Goal: Task Accomplishment & Management: Use online tool/utility

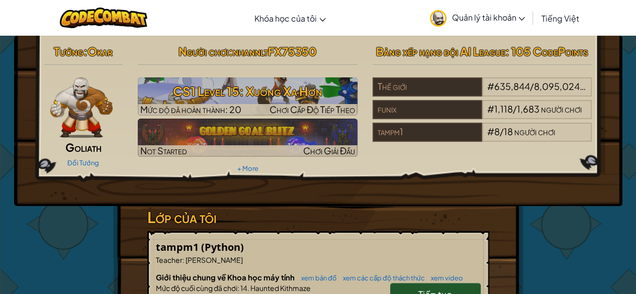
click at [53, 214] on div "Tướng : Okar Goliath Đổi Tướng Người chơi : nhannltFX75350 CS1 Level 15: Xuống …" at bounding box center [318, 285] width 588 height 499
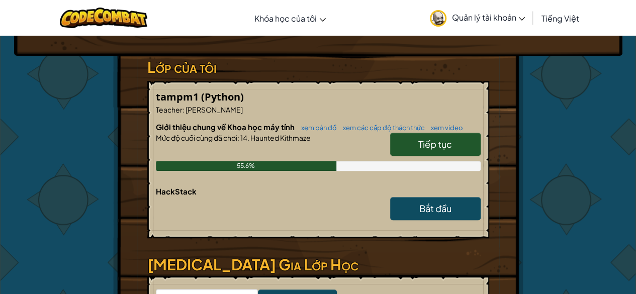
scroll to position [151, 0]
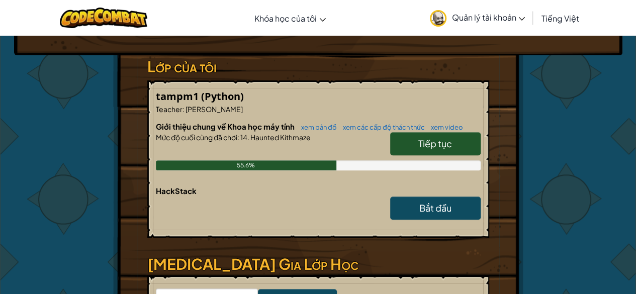
click at [455, 141] on link "Tiếp tục" at bounding box center [435, 143] width 90 height 23
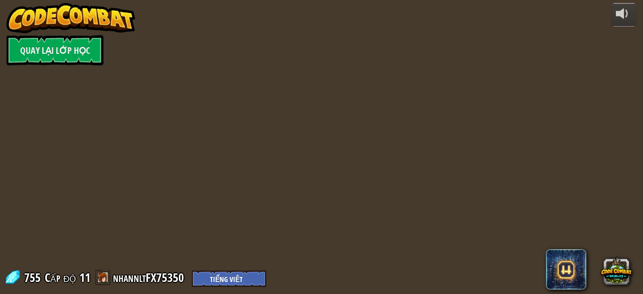
select select "vi"
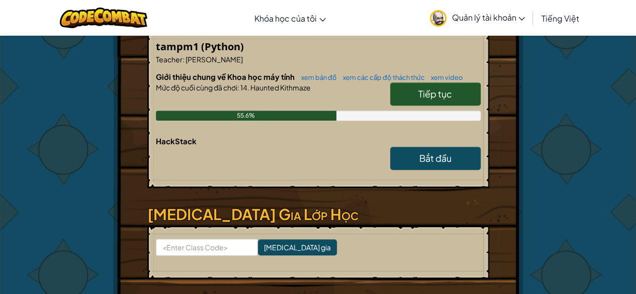
scroll to position [201, 0]
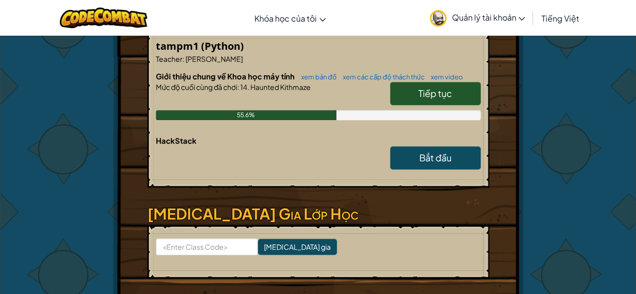
click at [438, 88] on span "Tiếp tục" at bounding box center [435, 93] width 34 height 12
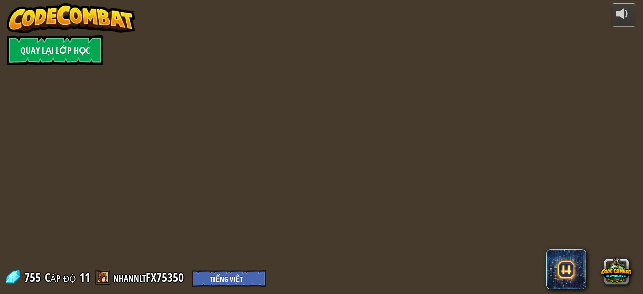
select select "vi"
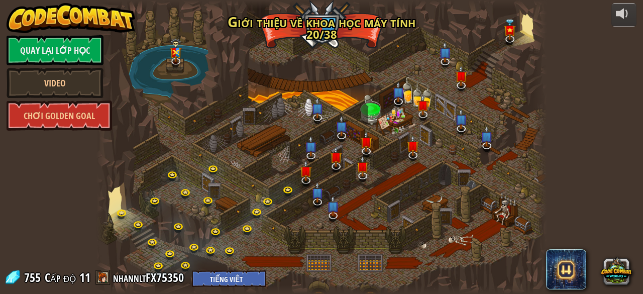
select select "vi"
click at [104, 205] on div at bounding box center [104, 147] width 14 height 294
click at [303, 176] on img at bounding box center [306, 165] width 12 height 27
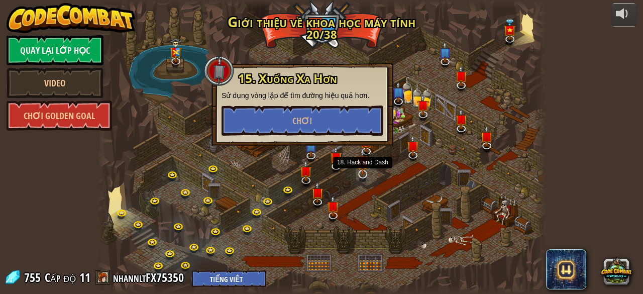
click at [361, 174] on img at bounding box center [363, 161] width 12 height 27
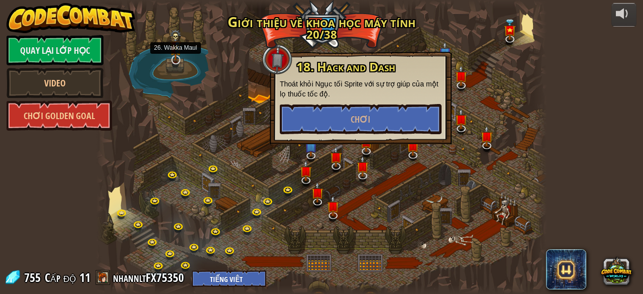
click at [174, 51] on img at bounding box center [176, 44] width 12 height 31
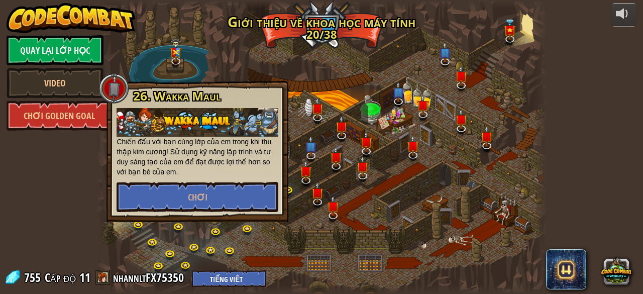
click at [108, 81] on div at bounding box center [114, 88] width 30 height 30
click at [345, 235] on div at bounding box center [322, 147] width 450 height 294
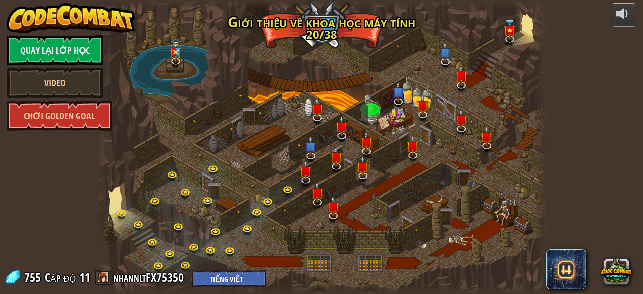
click at [4, 165] on div "powered by Quay lại Lớp Học Video Chơi Golden Goal 25. [PERSON_NAME] khỏi ngục …" at bounding box center [321, 147] width 643 height 294
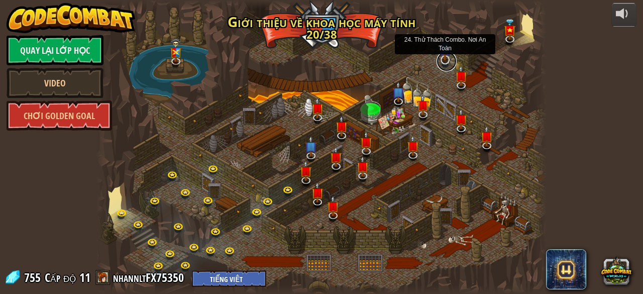
click at [446, 62] on link at bounding box center [447, 61] width 20 height 20
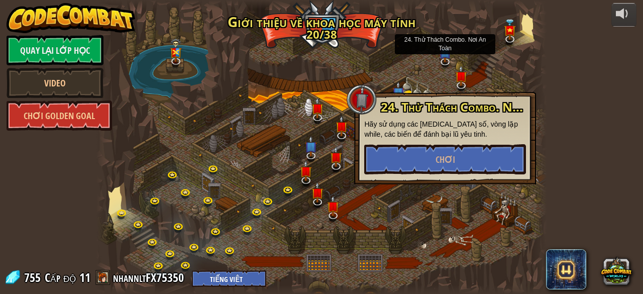
click at [365, 109] on div at bounding box center [362, 99] width 30 height 30
click at [476, 64] on div at bounding box center [322, 147] width 450 height 294
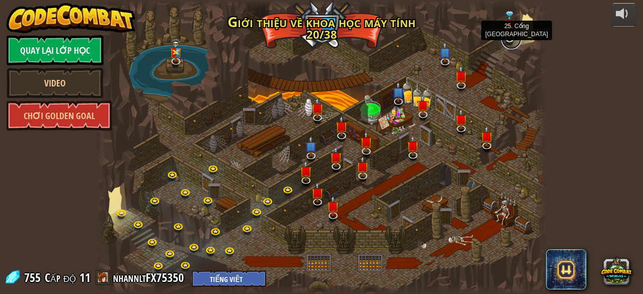
click at [513, 44] on link at bounding box center [512, 39] width 20 height 20
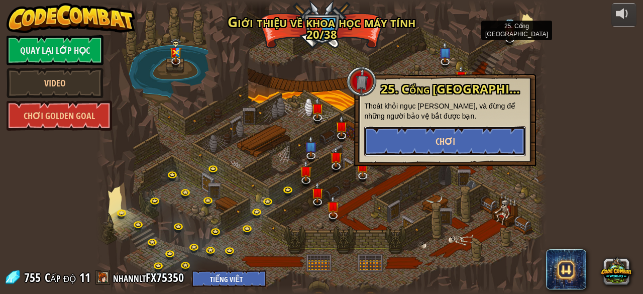
click at [461, 147] on button "Chơi" at bounding box center [445, 141] width 162 height 30
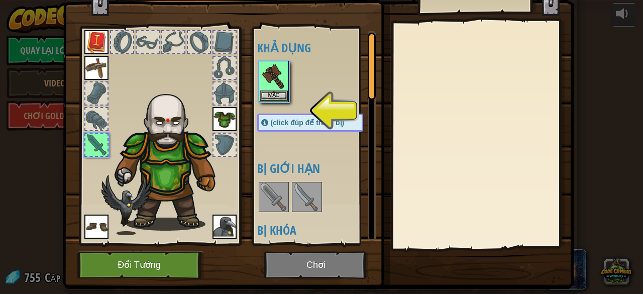
scroll to position [52, 0]
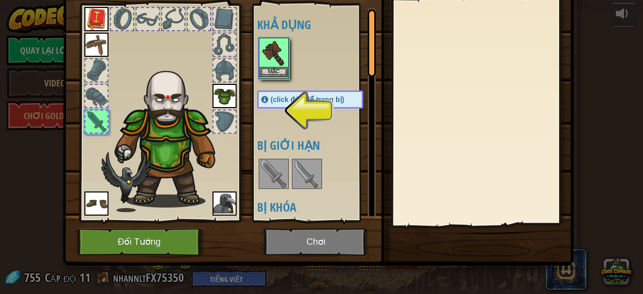
click at [266, 51] on img at bounding box center [274, 53] width 28 height 28
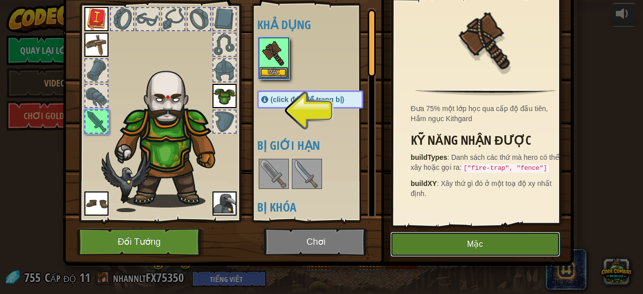
click at [426, 242] on button "Mặc" at bounding box center [476, 244] width 170 height 25
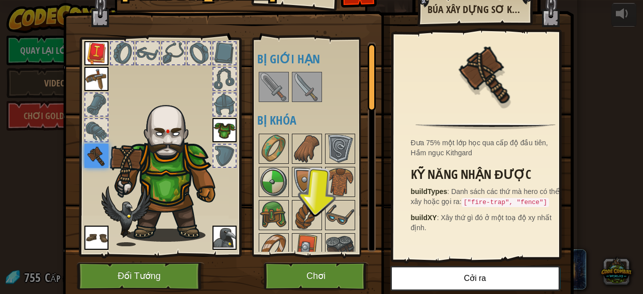
scroll to position [0, 0]
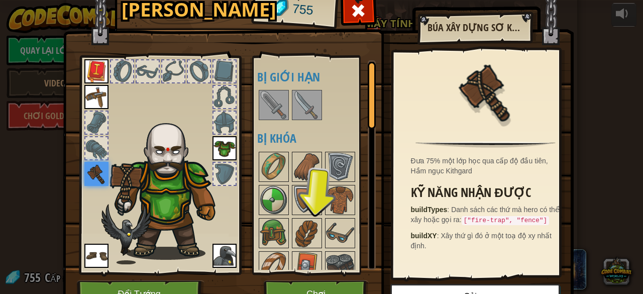
click at [590, 23] on div "Hành Trang 755 Khả dụng [PERSON_NAME] (click đúp để trang bị) Bị giới hạn Bị kh…" at bounding box center [321, 147] width 643 height 294
click at [369, 10] on div at bounding box center [359, 13] width 32 height 32
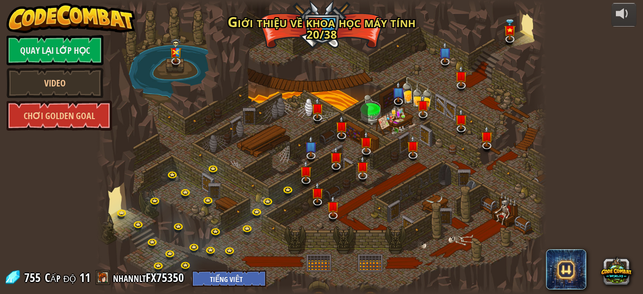
click at [198, 137] on div at bounding box center [322, 147] width 450 height 294
click at [308, 176] on img at bounding box center [306, 165] width 12 height 27
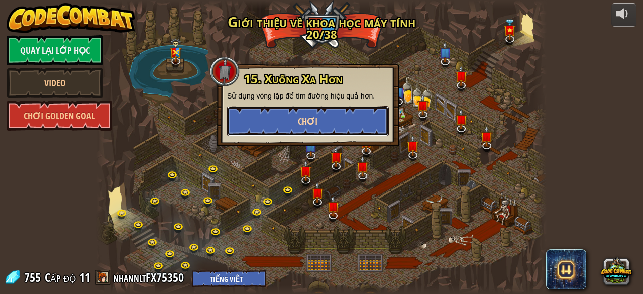
click at [322, 128] on button "Chơi" at bounding box center [308, 121] width 162 height 30
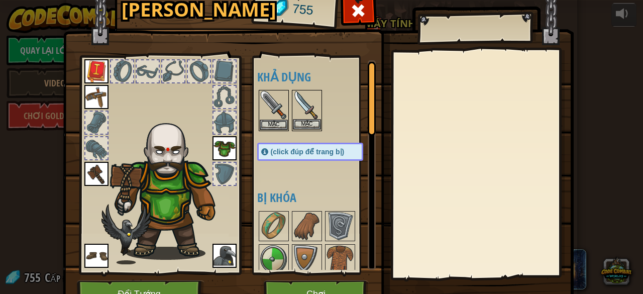
click at [299, 109] on img at bounding box center [307, 105] width 28 height 28
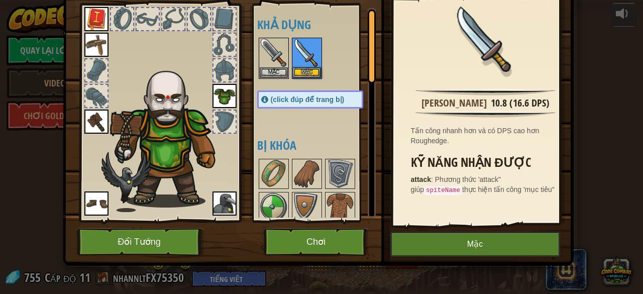
scroll to position [2, 0]
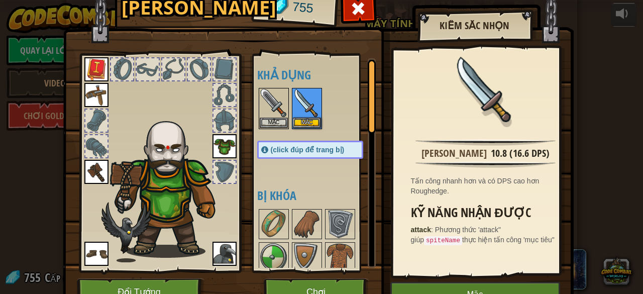
click at [92, 171] on img at bounding box center [96, 172] width 24 height 24
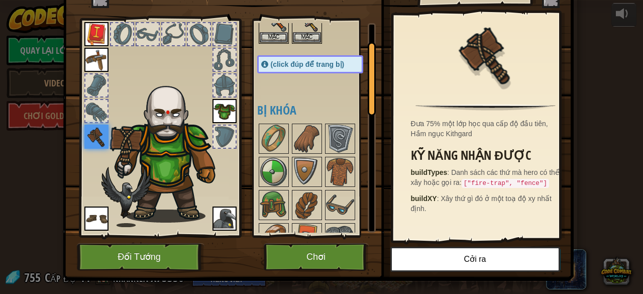
scroll to position [52, 0]
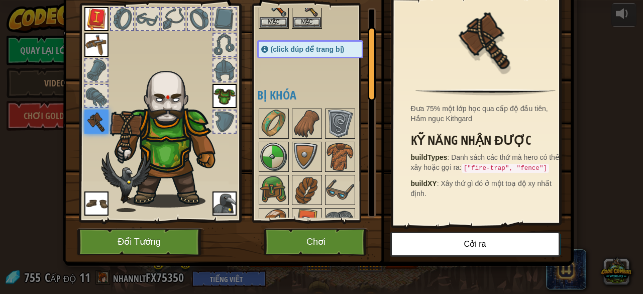
click at [0, 169] on div "Hành Trang 755 Khả dụng [PERSON_NAME] (click đúp để trang bị) Bị khóa Búa Xây D…" at bounding box center [321, 147] width 643 height 294
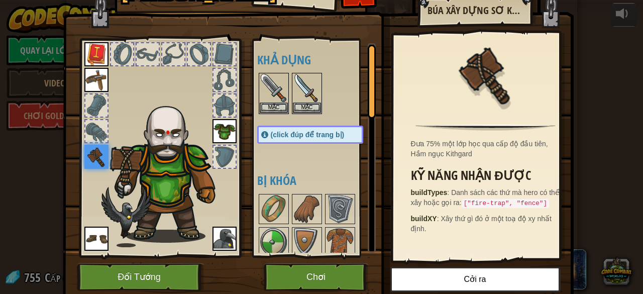
scroll to position [2, 0]
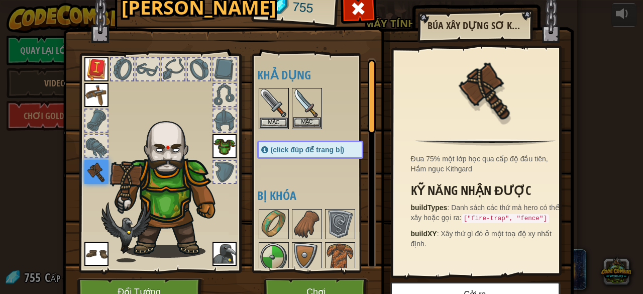
click at [296, 106] on img at bounding box center [307, 103] width 28 height 28
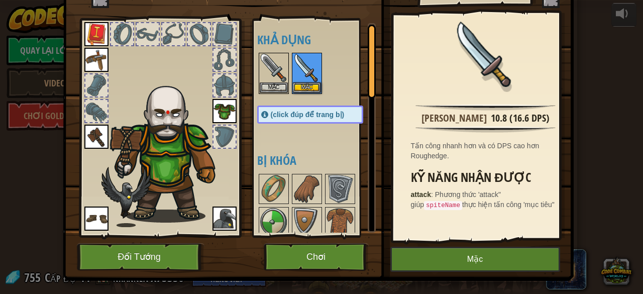
scroll to position [52, 0]
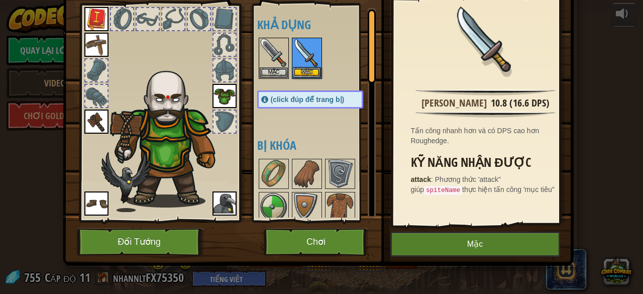
click at [95, 123] on img at bounding box center [96, 122] width 24 height 24
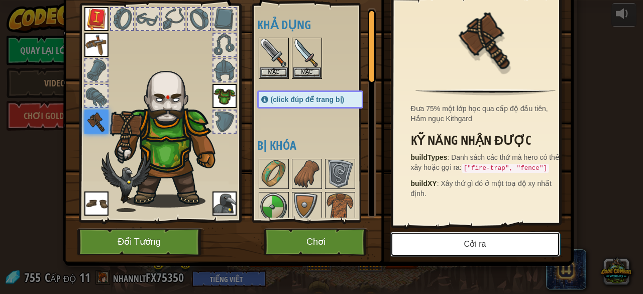
click at [424, 241] on button "Cởi ra" at bounding box center [476, 244] width 170 height 25
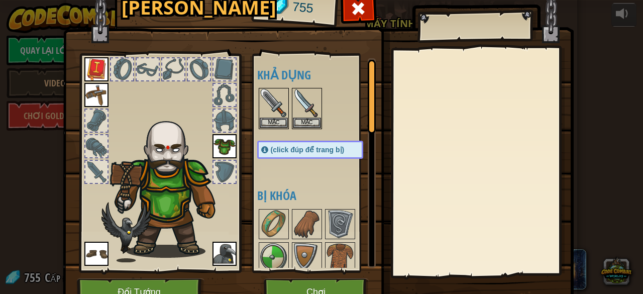
scroll to position [0, 0]
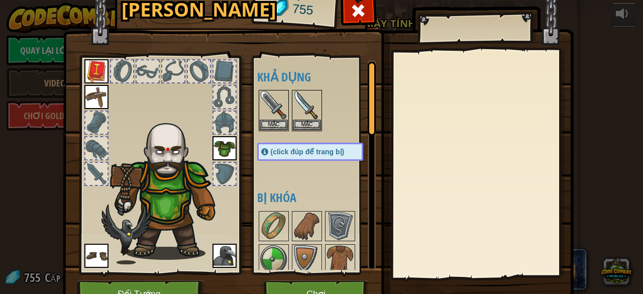
click at [92, 174] on div at bounding box center [96, 174] width 22 height 22
click at [305, 111] on img at bounding box center [307, 105] width 28 height 28
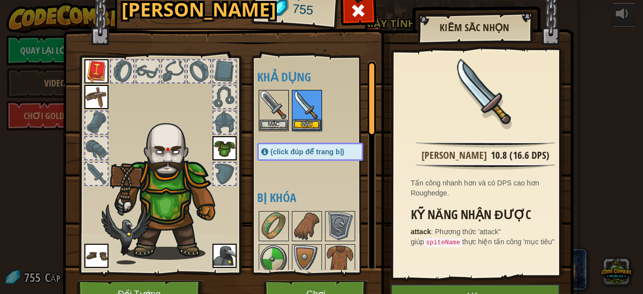
scroll to position [52, 0]
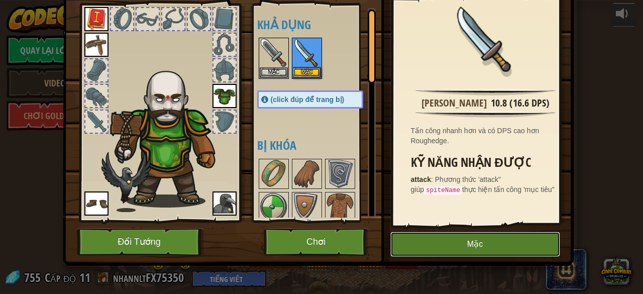
click at [502, 246] on button "Mặc" at bounding box center [476, 244] width 170 height 25
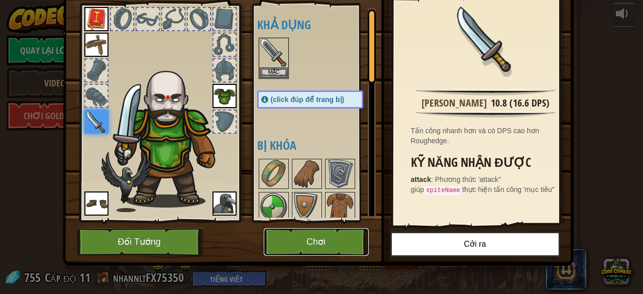
click at [305, 237] on button "Chơi" at bounding box center [316, 242] width 105 height 28
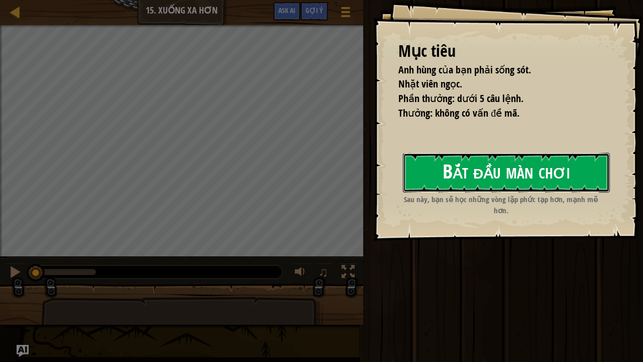
click at [467, 178] on button "Bắt đầu màn chơi" at bounding box center [506, 173] width 207 height 40
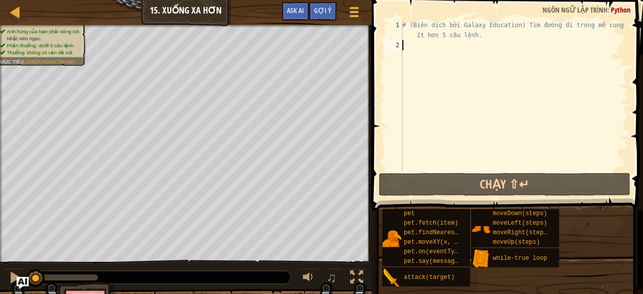
select select "vi"
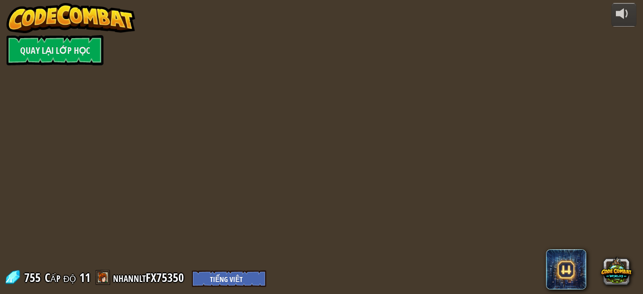
select select "vi"
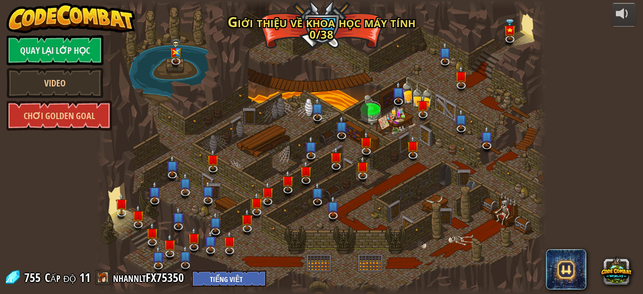
select select "vi"
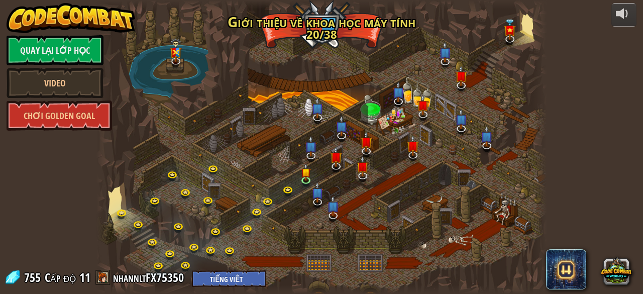
select select "vi"
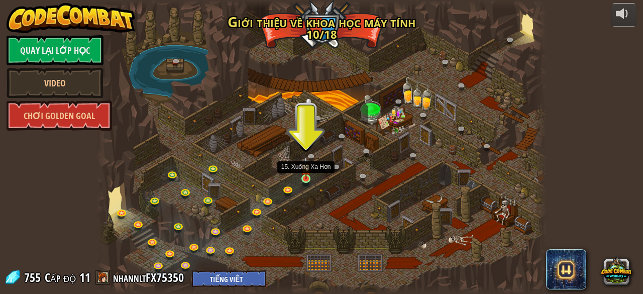
click at [303, 176] on img at bounding box center [306, 167] width 10 height 23
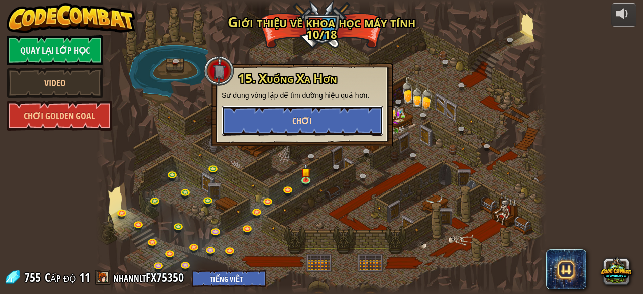
click at [325, 129] on button "Chơi" at bounding box center [303, 121] width 162 height 30
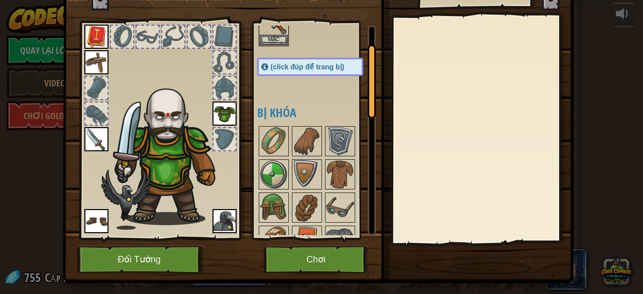
scroll to position [52, 0]
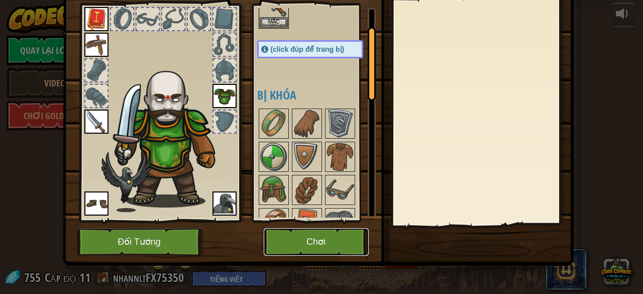
click at [306, 239] on button "Chơi" at bounding box center [316, 242] width 105 height 28
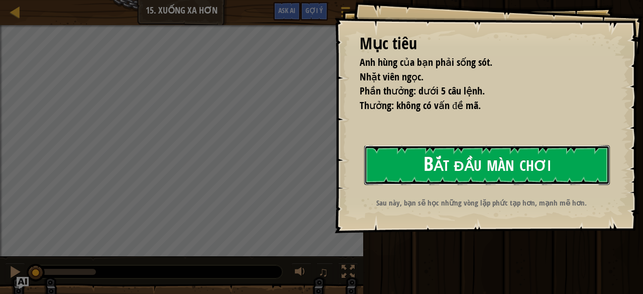
click at [452, 173] on button "Bắt đầu màn chơi" at bounding box center [487, 165] width 246 height 40
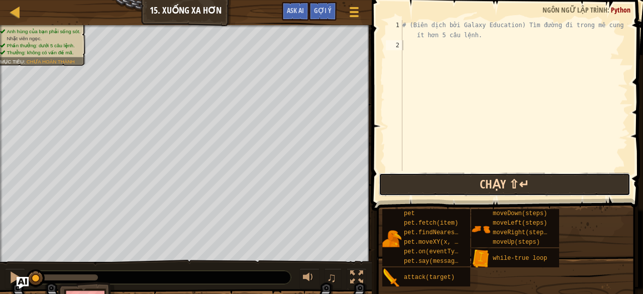
click at [486, 191] on button "Chạy ⇧↵" at bounding box center [505, 184] width 252 height 23
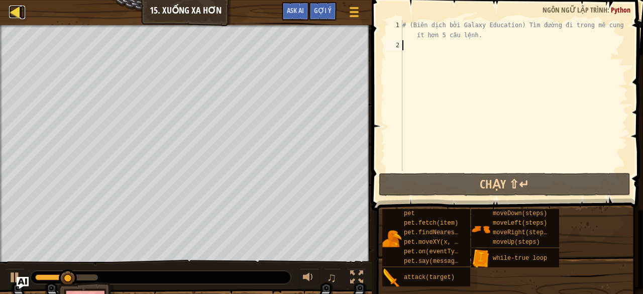
click at [19, 18] on div at bounding box center [15, 12] width 13 height 13
select select "vi"
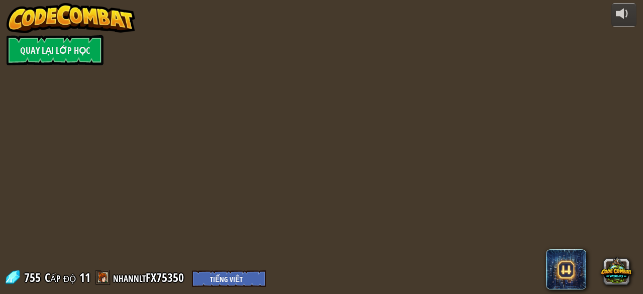
select select "vi"
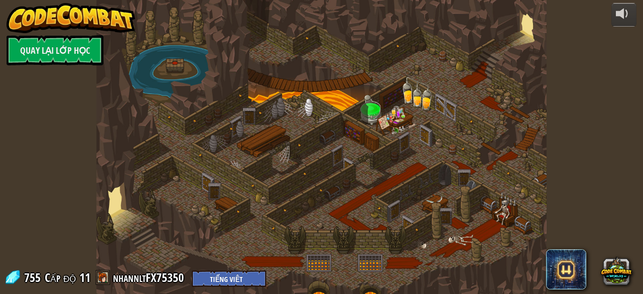
select select "vi"
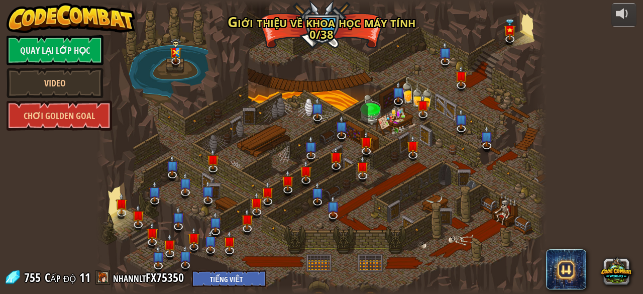
select select "vi"
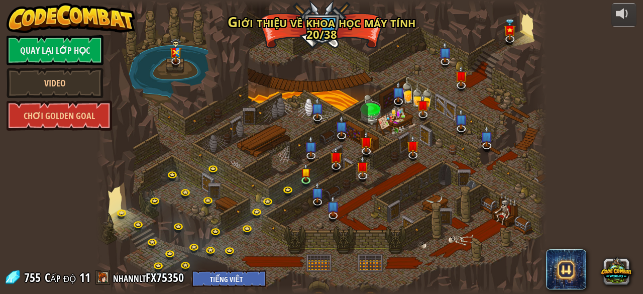
select select "vi"
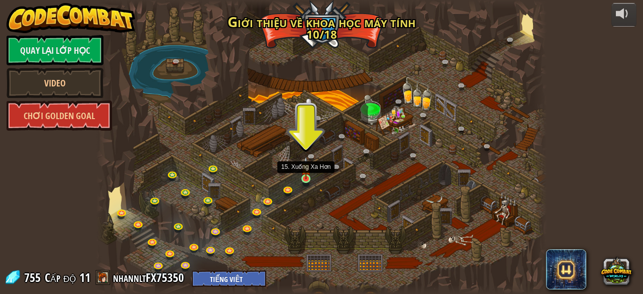
click at [303, 176] on img at bounding box center [306, 167] width 10 height 23
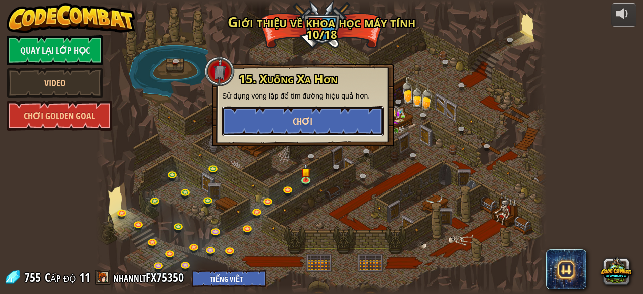
click at [339, 124] on button "Chơi" at bounding box center [303, 121] width 162 height 30
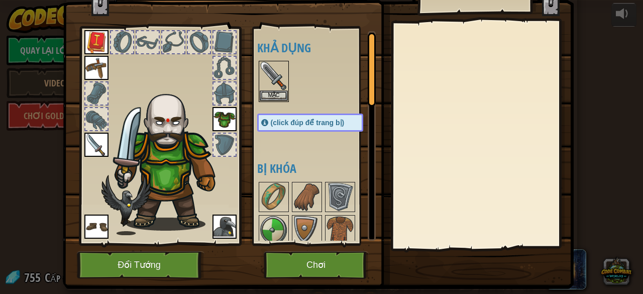
scroll to position [52, 0]
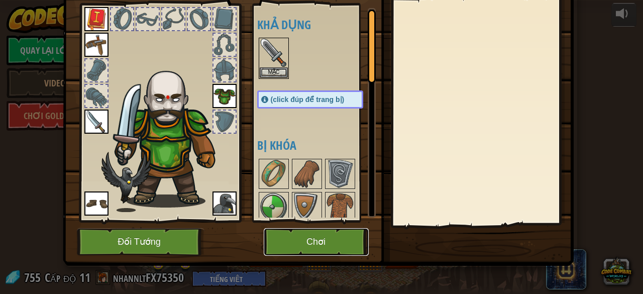
click at [322, 237] on button "Chơi" at bounding box center [316, 242] width 105 height 28
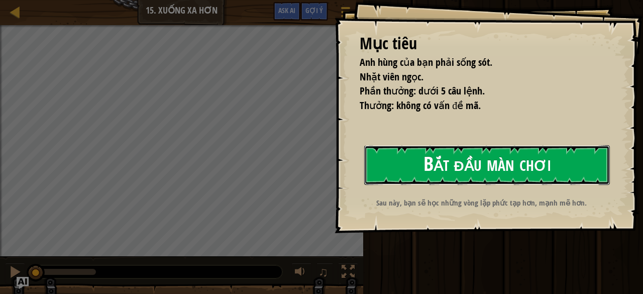
click at [490, 156] on button "Bắt đầu màn chơi" at bounding box center [487, 165] width 246 height 40
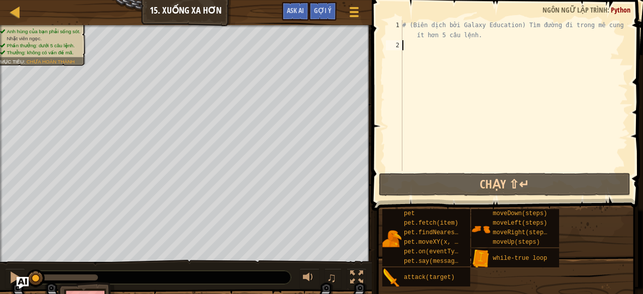
type textarea "r"
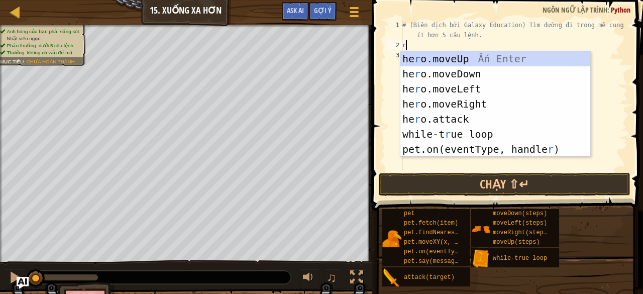
scroll to position [5, 0]
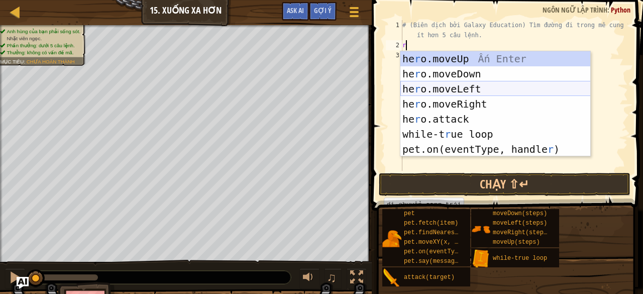
click at [478, 100] on div "he r o.moveUp Ấn Enter he r o.moveDown Ấn Enter he r o.moveLeft Ấn Enter he r o…" at bounding box center [496, 119] width 191 height 136
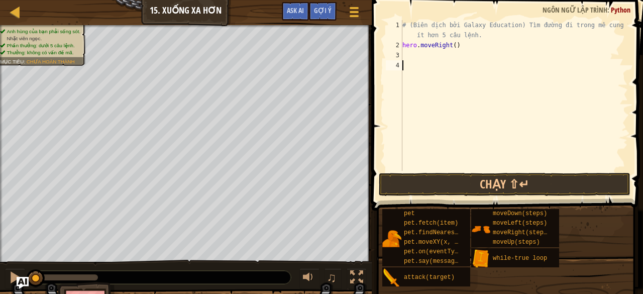
click at [449, 95] on div "# (Biên dịch bởi Galaxy Education) Tìm đường đi trong mê cung với ít hơn 5 câu …" at bounding box center [515, 110] width 228 height 181
type textarea "g"
type textarea "h"
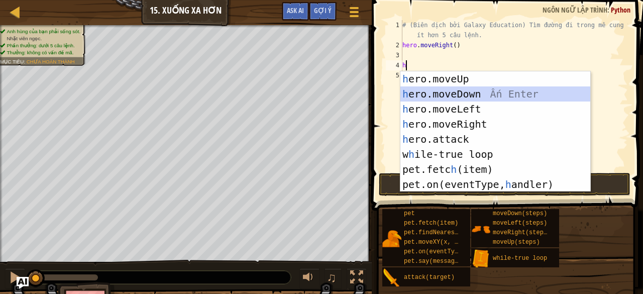
click at [450, 95] on div "h ero.moveUp Ấn Enter h ero.moveDown Ấn Enter h ero.moveLeft Ấn Enter h ero.mov…" at bounding box center [496, 146] width 191 height 151
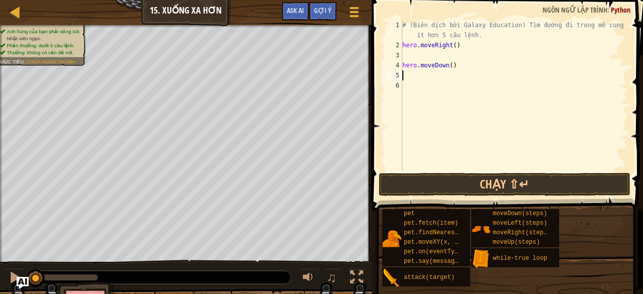
click at [432, 55] on div "# (Biên dịch bởi Galaxy Education) Tìm đường đi trong mê cung với ít hơn 5 câu …" at bounding box center [515, 110] width 228 height 181
type textarea "hero.moveRight()"
click at [434, 65] on div "# (Biên dịch bởi Galaxy Education) Tìm đường đi trong mê cung với ít hơn 5 câu …" at bounding box center [515, 110] width 228 height 181
type textarea "h"
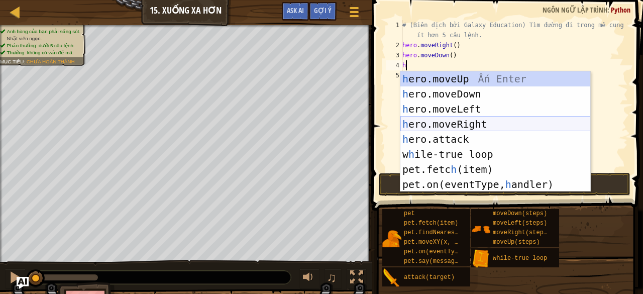
click at [455, 120] on div "h ero.moveUp Ấn Enter h ero.moveDown Ấn Enter h ero.moveLeft Ấn Enter h ero.mov…" at bounding box center [496, 146] width 191 height 151
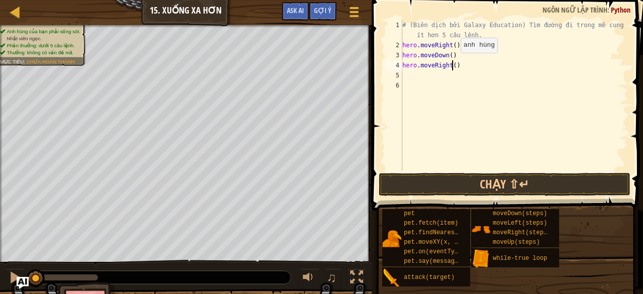
click at [452, 63] on div "# (Biên dịch bởi Galaxy Education) Tìm đường đi trong mê cung với ít hơn 5 câu …" at bounding box center [515, 110] width 228 height 181
type textarea "hero.moveRight(2)"
click at [433, 78] on div "# (Biên dịch bởi Galaxy Education) Tìm đường đi trong mê cung với ít hơn 5 câu …" at bounding box center [515, 110] width 228 height 181
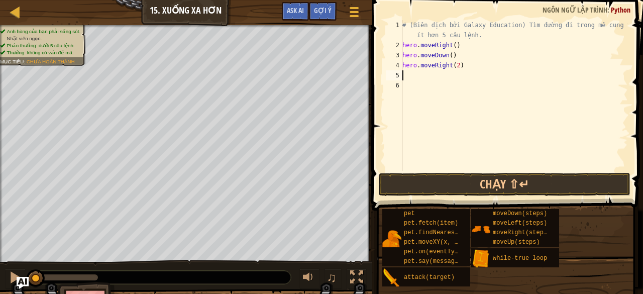
type textarea "h"
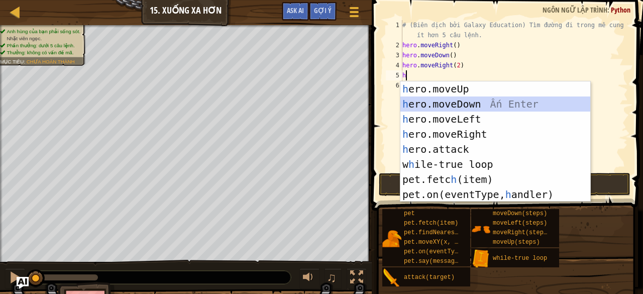
click at [447, 105] on div "h ero.moveUp Ấn Enter h ero.moveDown Ấn Enter h ero.moveLeft Ấn Enter h ero.mov…" at bounding box center [496, 156] width 191 height 151
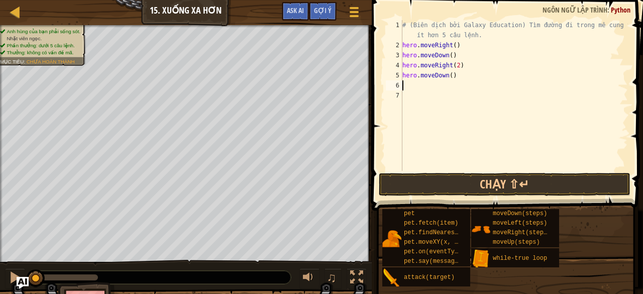
type textarea "h"
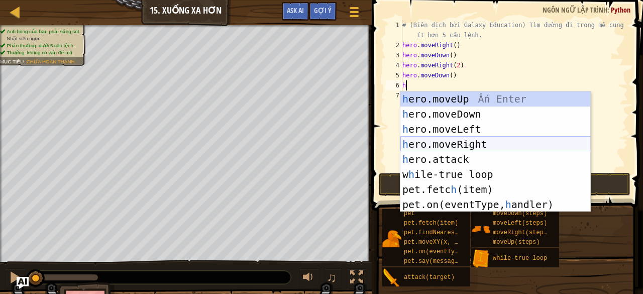
click at [460, 144] on div "h ero.moveUp Ấn Enter h ero.moveDown Ấn Enter h ero.moveLeft Ấn Enter h ero.mov…" at bounding box center [496, 166] width 191 height 151
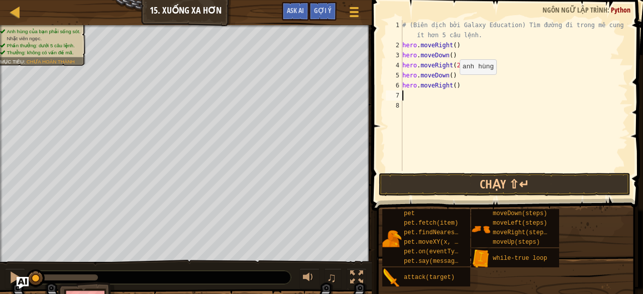
click at [451, 84] on div "# (Biên dịch bởi Galaxy Education) Tìm đường đi trong mê cung với ít hơn 5 câu …" at bounding box center [515, 110] width 228 height 181
click at [503, 180] on button "Chạy ⇧↵" at bounding box center [505, 184] width 252 height 23
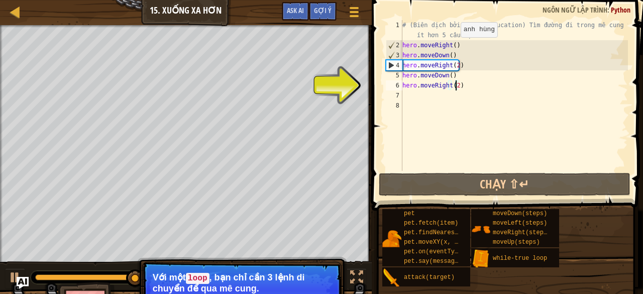
click at [452, 47] on div "# (Biên dịch bởi Galaxy Education) Tìm đường đi trong mê cung với ít hơn 5 câu …" at bounding box center [515, 110] width 228 height 181
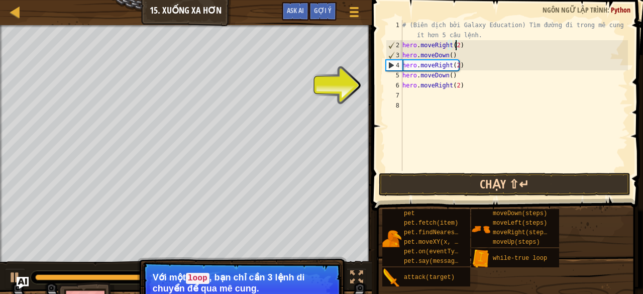
type textarea "hero.moveRight(2)"
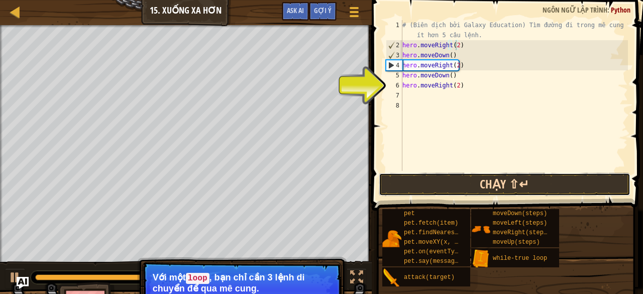
click at [480, 181] on button "Chạy ⇧↵" at bounding box center [505, 184] width 252 height 23
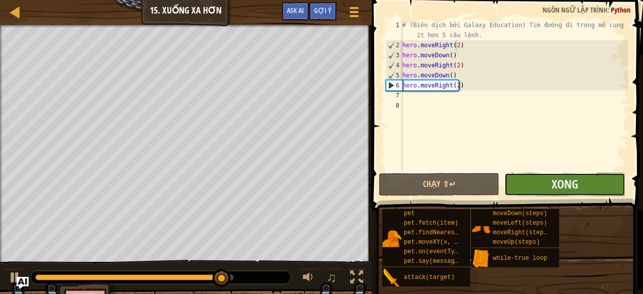
click at [535, 176] on button "Xong" at bounding box center [565, 184] width 121 height 23
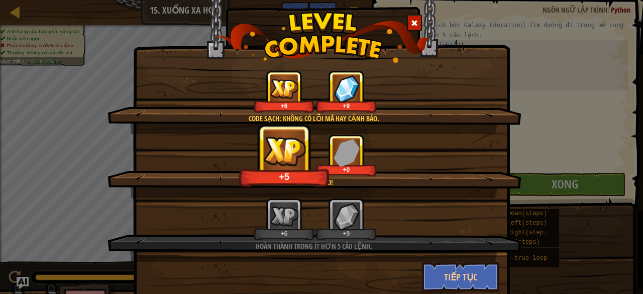
scroll to position [23, 0]
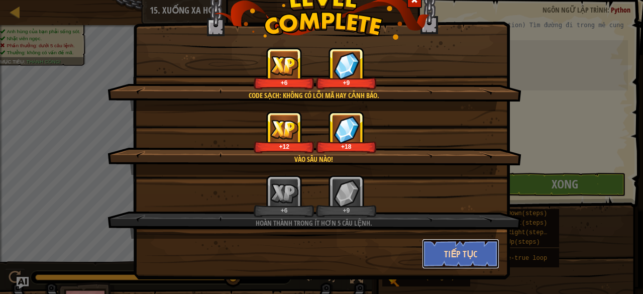
click at [454, 260] on button "Tiếp tục" at bounding box center [461, 254] width 78 height 30
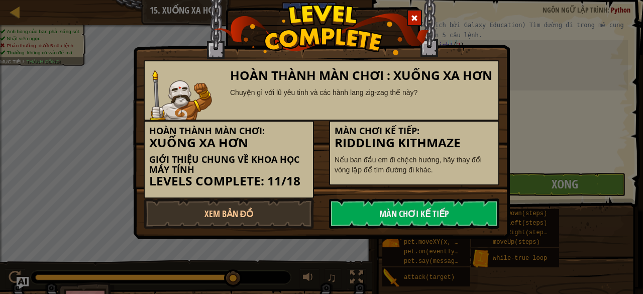
scroll to position [0, 0]
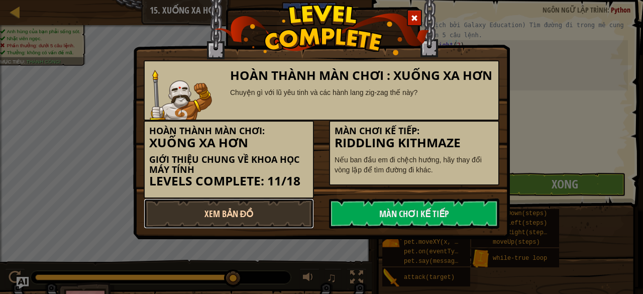
click at [215, 212] on link "Xem Bản Đồ" at bounding box center [229, 214] width 170 height 30
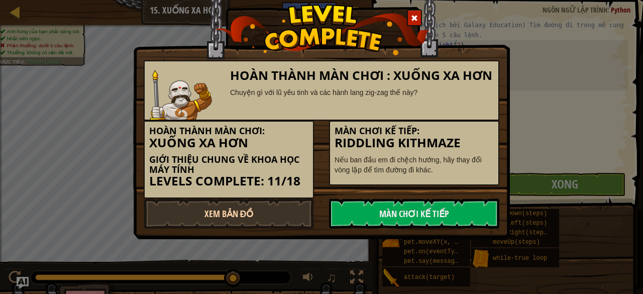
select select "vi"
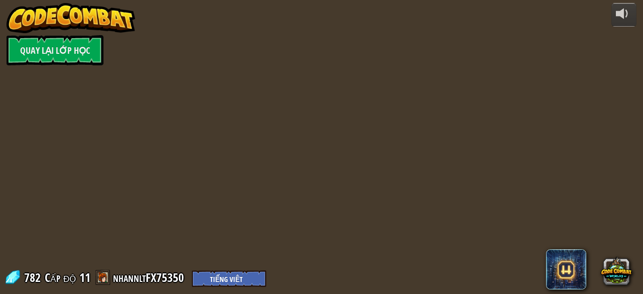
select select "vi"
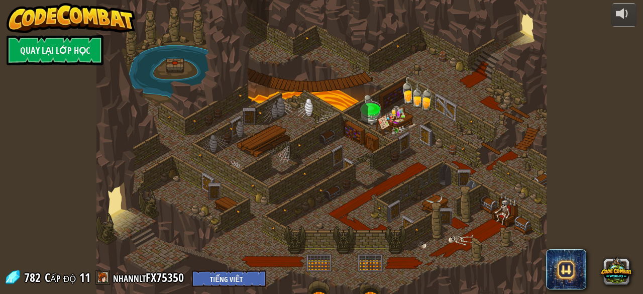
select select "vi"
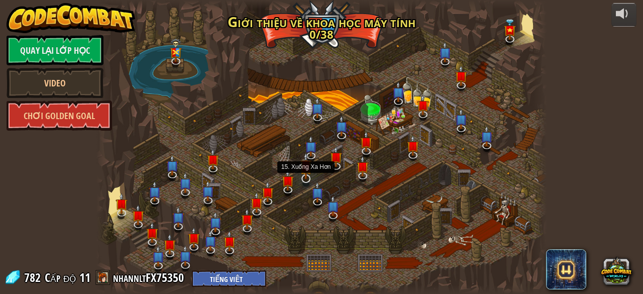
select select "vi"
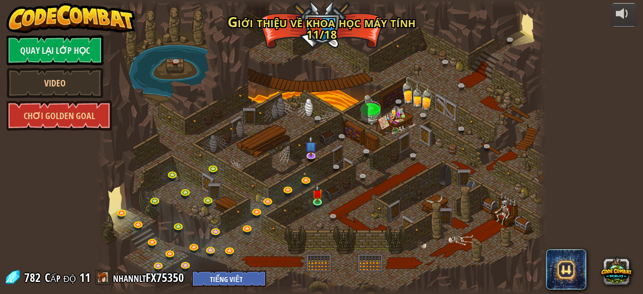
select select "vi"
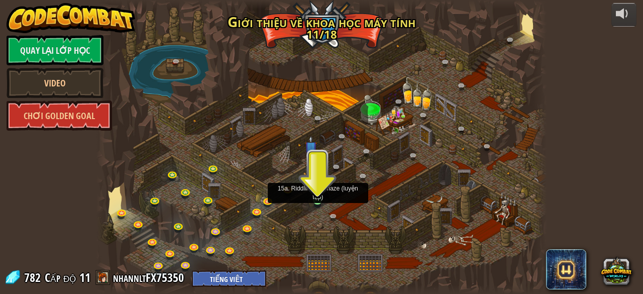
click at [319, 198] on img at bounding box center [318, 188] width 10 height 23
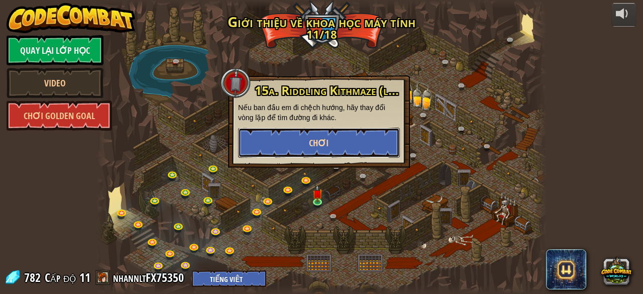
click at [335, 143] on button "Chơi" at bounding box center [319, 143] width 162 height 30
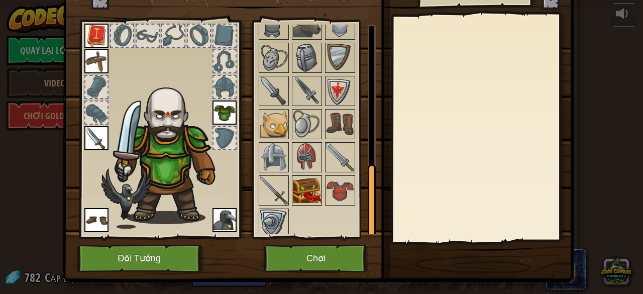
scroll to position [50, 0]
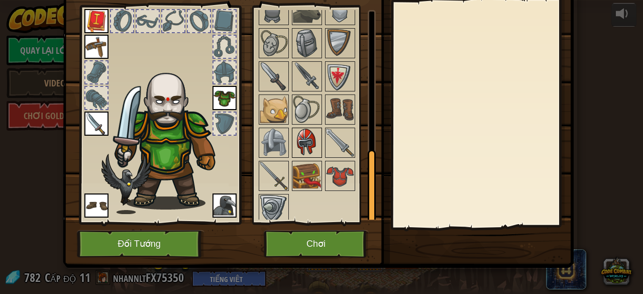
click at [307, 149] on img at bounding box center [307, 143] width 28 height 28
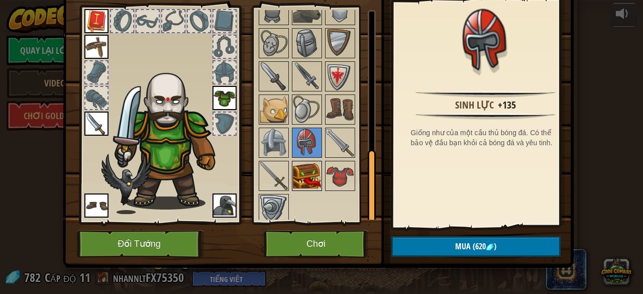
click at [297, 178] on img at bounding box center [307, 176] width 28 height 28
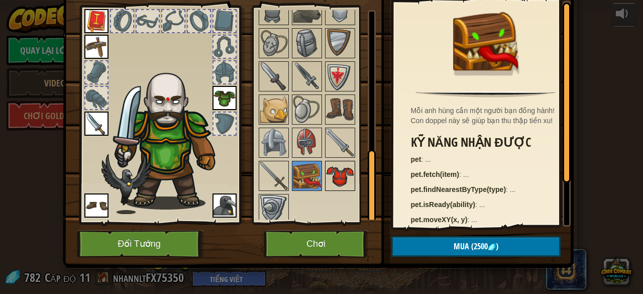
click at [331, 178] on img at bounding box center [340, 176] width 28 height 28
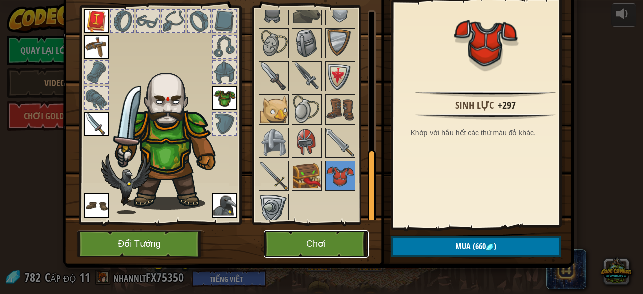
click at [332, 243] on button "Chơi" at bounding box center [316, 244] width 105 height 28
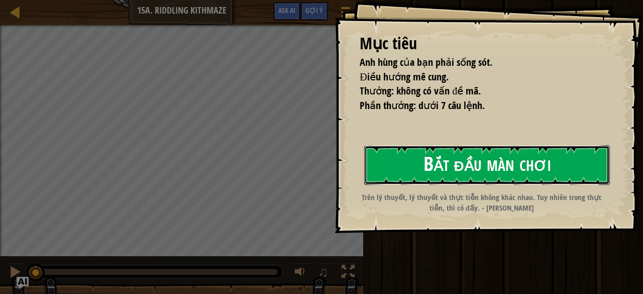
click at [426, 161] on button "Bắt đầu màn chơi" at bounding box center [487, 165] width 246 height 40
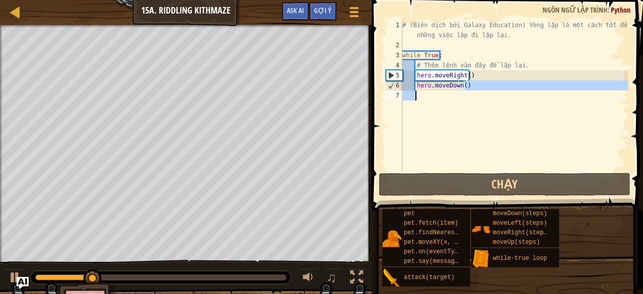
drag, startPoint x: 475, startPoint y: 87, endPoint x: 482, endPoint y: 94, distance: 9.2
click at [482, 94] on div "# (Biên dịch bởi Galaxy Education) Vòng lặp là một cách tốt để làm những việc l…" at bounding box center [515, 110] width 228 height 181
click at [467, 87] on div "# (Biên dịch bởi Galaxy Education) Vòng lặp là một cách tốt để làm những việc l…" at bounding box center [515, 95] width 228 height 151
type textarea "hero.moveDown()"
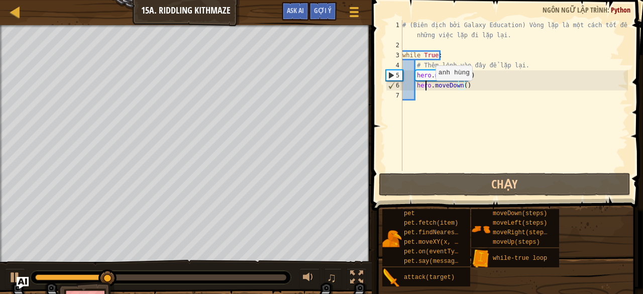
click at [427, 90] on div "# (Biên dịch bởi Galaxy Education) Vòng lặp là một cách tốt để làm những việc l…" at bounding box center [515, 110] width 228 height 181
click at [422, 89] on div "# (Biên dịch bởi Galaxy Education) Vòng lặp là một cách tốt để làm những việc l…" at bounding box center [515, 110] width 228 height 181
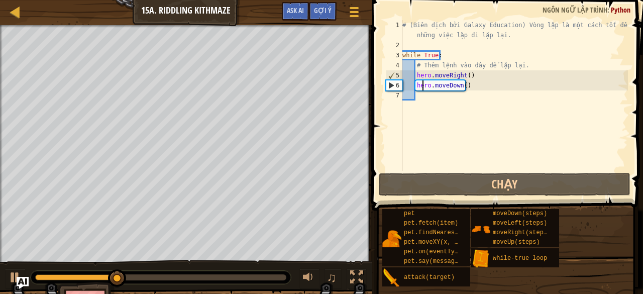
click at [421, 93] on div "# (Biên dịch bởi Galaxy Education) Vòng lặp là một cách tốt để làm những việc l…" at bounding box center [515, 110] width 228 height 181
drag, startPoint x: 530, startPoint y: 65, endPoint x: 411, endPoint y: 68, distance: 118.7
click at [411, 68] on div "# (Biên dịch bởi Galaxy Education) Vòng lặp là một cách tốt để làm những việc l…" at bounding box center [515, 110] width 228 height 181
type textarea "# Thêm lệnh vào đây để lặp lại."
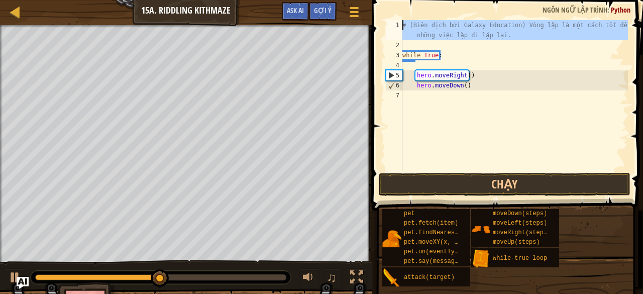
drag, startPoint x: 493, startPoint y: 46, endPoint x: 383, endPoint y: 12, distance: 115.4
click at [383, 12] on div "1 2 3 4 5 6 7 # (Biên dịch bởi Galaxy Education) Vòng lặp là một cách tốt để là…" at bounding box center [506, 125] width 274 height 240
type textarea "# (Biên dịch bởi Galaxy Education) Vòng lặp là một cách tốt để làm những việc l…"
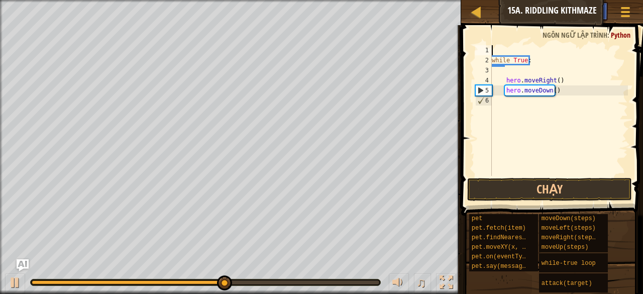
click at [501, 75] on div "while True : hero . moveRight ( ) hero . moveDown ( )" at bounding box center [559, 120] width 138 height 151
click at [512, 61] on div "while True : hero . moveRight ( ) hero . moveDown ( )" at bounding box center [559, 120] width 138 height 151
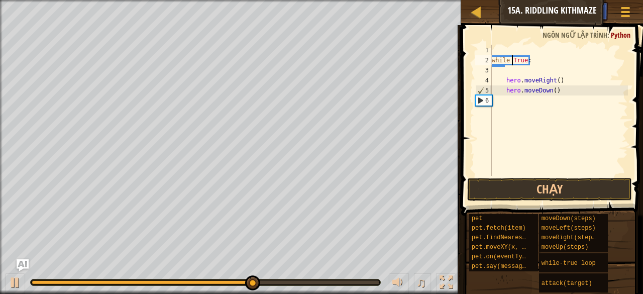
click at [490, 55] on div "2" at bounding box center [484, 60] width 17 height 10
type textarea "while True:"
click at [492, 58] on div "2" at bounding box center [484, 60] width 17 height 10
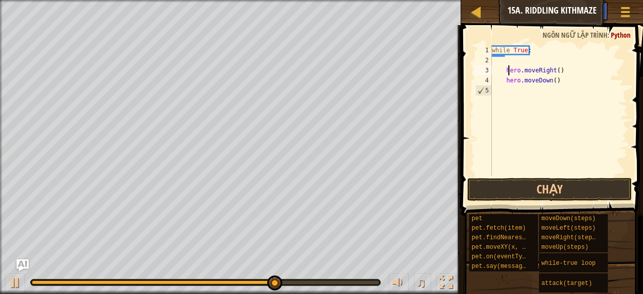
click at [505, 68] on div "while True : hero . moveRight ( ) hero . moveDown ( )" at bounding box center [559, 120] width 138 height 151
type textarea "hero.moveRight()"
click at [509, 93] on div "while True : hero . moveRight ( ) hero . moveDown ( )" at bounding box center [559, 120] width 138 height 151
type textarea "h"
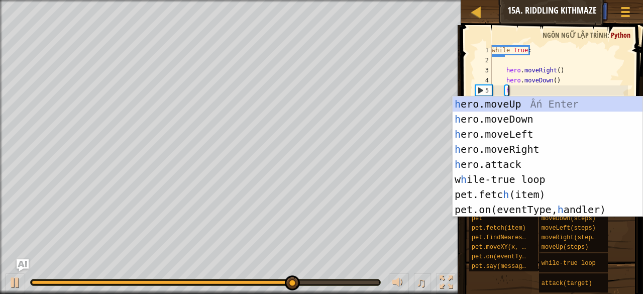
scroll to position [5, 1]
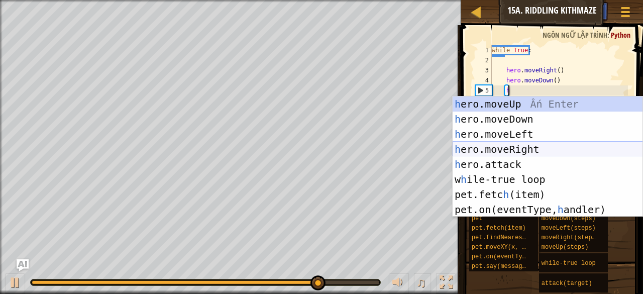
click at [517, 146] on div "h ero.moveUp Ấn Enter h ero.moveDown Ấn Enter h ero.moveLeft Ấn Enter h ero.mov…" at bounding box center [548, 172] width 191 height 151
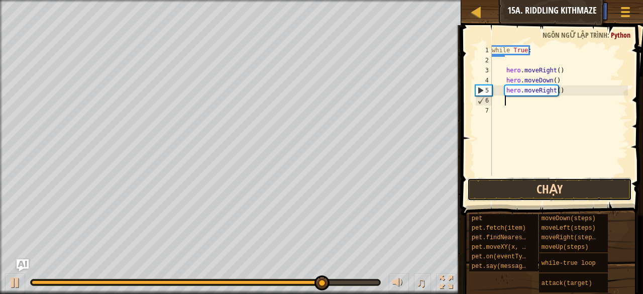
click at [529, 186] on button "Chạy" at bounding box center [549, 189] width 165 height 23
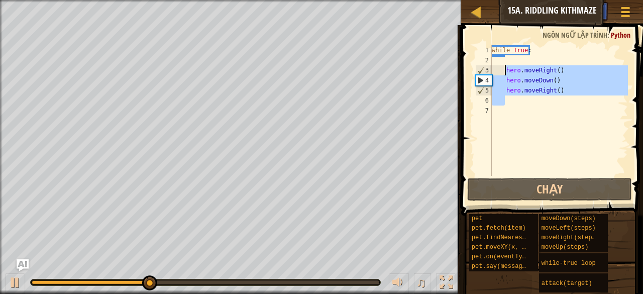
drag, startPoint x: 560, startPoint y: 97, endPoint x: 504, endPoint y: 67, distance: 63.9
click at [504, 67] on div "while True : hero . moveRight ( ) hero . moveDown ( ) hero . moveRight ( )" at bounding box center [559, 120] width 138 height 151
type textarea "hero.moveRight() hero.moveDown()"
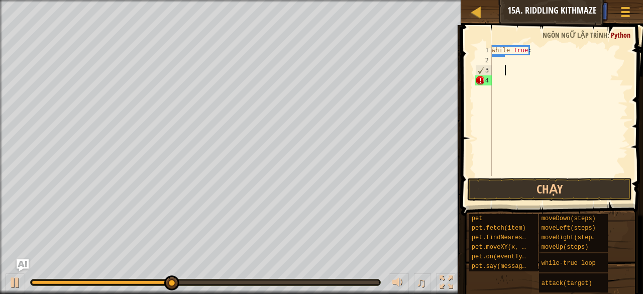
scroll to position [5, 0]
click at [485, 81] on div "4" at bounding box center [484, 80] width 17 height 10
click at [537, 192] on button "Chạy" at bounding box center [549, 189] width 165 height 23
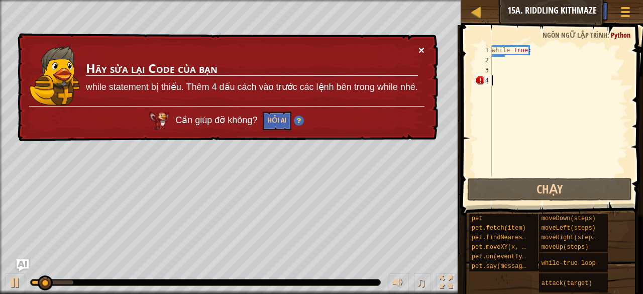
click at [421, 47] on button "×" at bounding box center [422, 50] width 6 height 11
click at [278, 120] on button "Hỏi AI" at bounding box center [277, 121] width 29 height 19
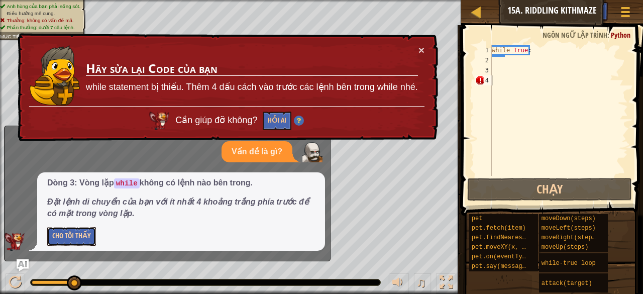
click at [72, 238] on button "Cho Tôi Thấy" at bounding box center [71, 236] width 49 height 19
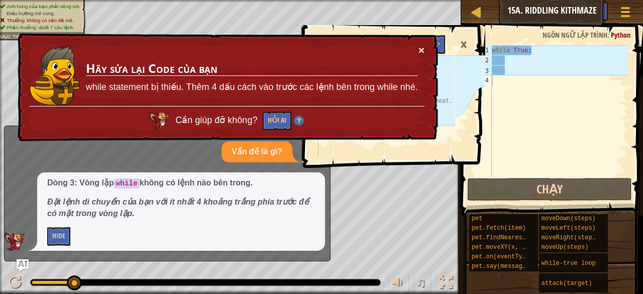
click at [424, 52] on button "×" at bounding box center [422, 50] width 6 height 11
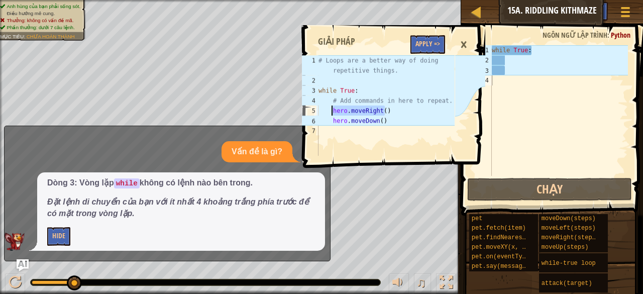
drag, startPoint x: 390, startPoint y: 109, endPoint x: 346, endPoint y: 110, distance: 43.7
click at [337, 110] on div "# Loops are a better way of doing repetitive things. while True : # Add command…" at bounding box center [386, 120] width 138 height 131
click at [335, 108] on div "# Loops are a better way of doing repetitive things. while True : # Add command…" at bounding box center [386, 105] width 138 height 101
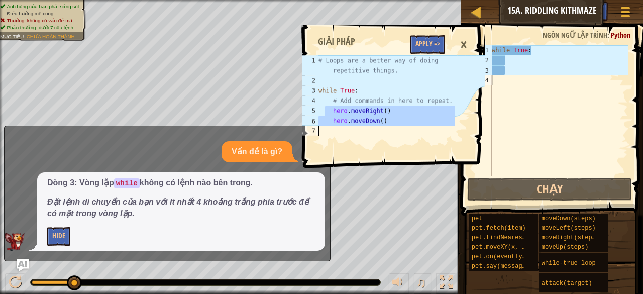
drag, startPoint x: 325, startPoint y: 107, endPoint x: 394, endPoint y: 127, distance: 71.7
click at [394, 127] on div "# Loops are a better way of doing repetitive things. while True : # Add command…" at bounding box center [386, 120] width 138 height 131
type textarea "hero.moveDown()"
click at [501, 57] on div "while True :" at bounding box center [559, 120] width 138 height 151
paste textarea
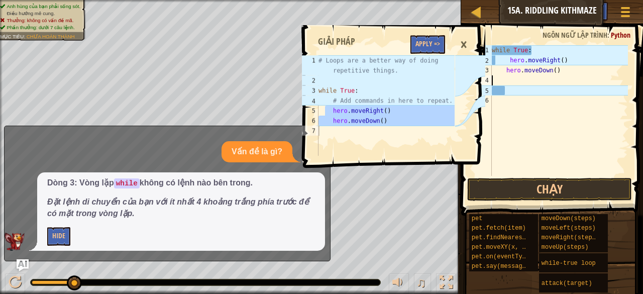
click at [469, 42] on div "×" at bounding box center [463, 44] width 17 height 23
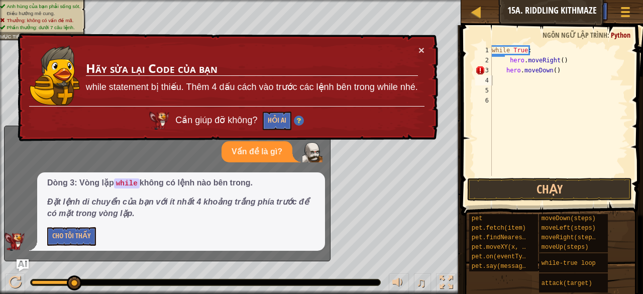
click at [506, 61] on div "while True : hero . moveRight ( ) hero . moveDown ( )" at bounding box center [559, 120] width 138 height 151
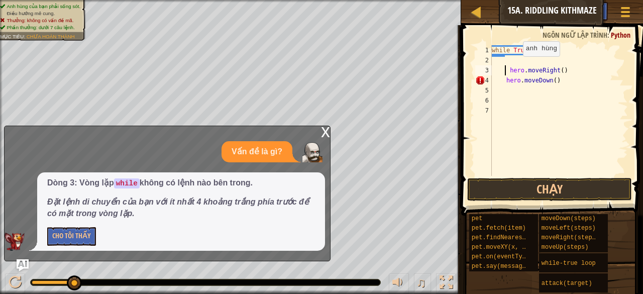
click at [515, 66] on div "while True : hero . moveRight ( ) hero . moveDown ( )" at bounding box center [559, 120] width 138 height 151
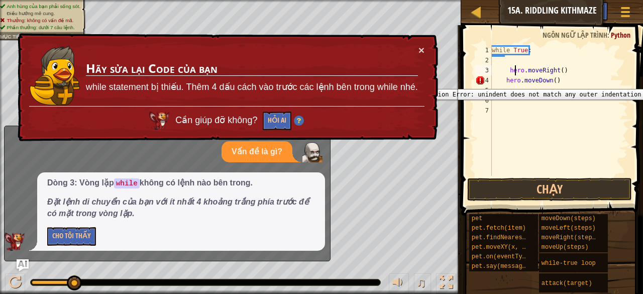
click at [476, 81] on div "4" at bounding box center [484, 80] width 17 height 10
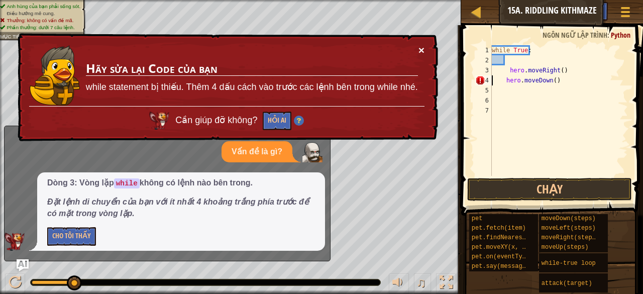
click at [424, 46] on button "×" at bounding box center [422, 50] width 6 height 11
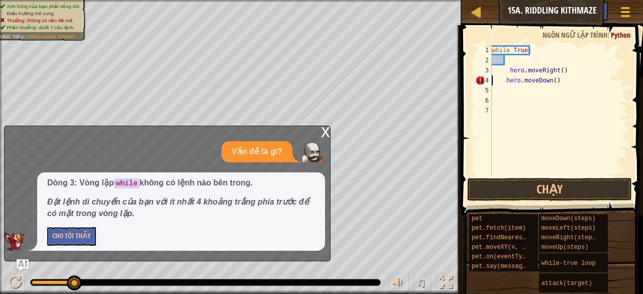
click at [504, 76] on div "while True : hero . moveRight ( ) hero . moveDown ( )" at bounding box center [559, 120] width 138 height 151
type textarea "hero.moveDown()"
click at [514, 56] on div "while True : hero . moveRight ( ) hero . moveDown ( )" at bounding box center [559, 120] width 138 height 151
type textarea "h"
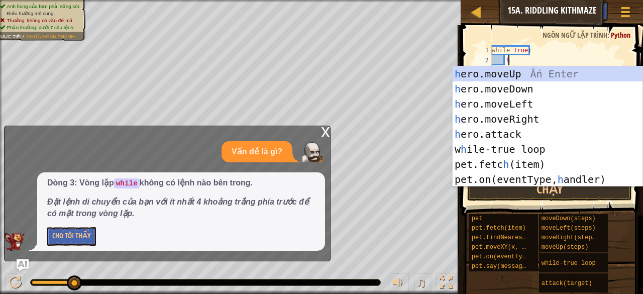
scroll to position [5, 1]
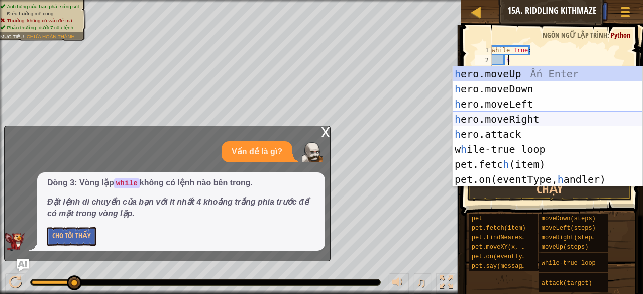
click at [514, 115] on div "h ero.moveUp Ấn Enter h ero.moveDown Ấn Enter h ero.moveLeft Ấn Enter h ero.mov…" at bounding box center [548, 141] width 191 height 151
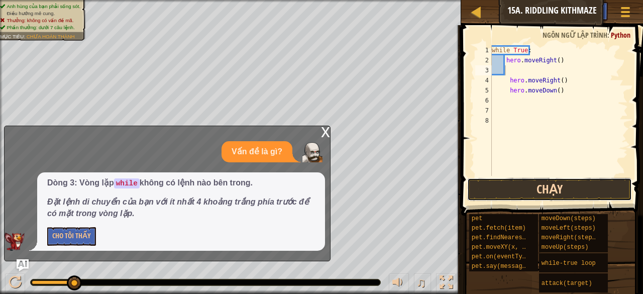
click at [528, 184] on button "Chạy" at bounding box center [549, 189] width 165 height 23
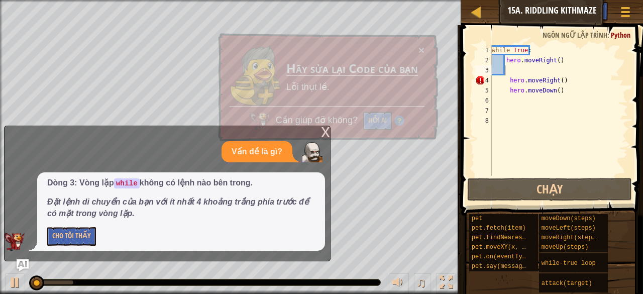
click at [331, 137] on div "× Hãy sửa lại Code của bạn Lỗi thụt lề. Cần giúp đỡ không? Hỏi AI" at bounding box center [327, 87] width 223 height 110
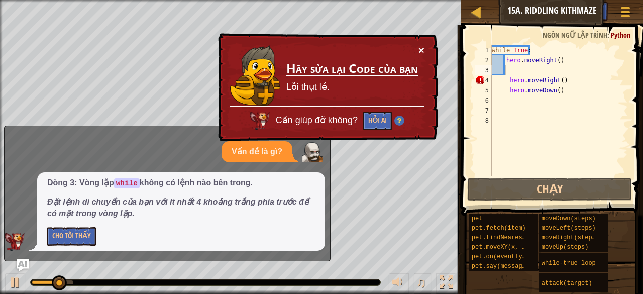
click at [420, 51] on button "×" at bounding box center [422, 50] width 6 height 11
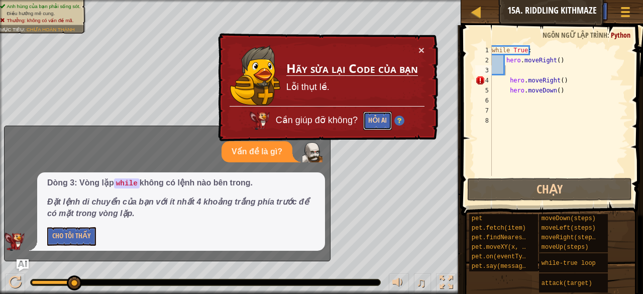
click at [377, 124] on button "Hỏi AI" at bounding box center [377, 121] width 29 height 19
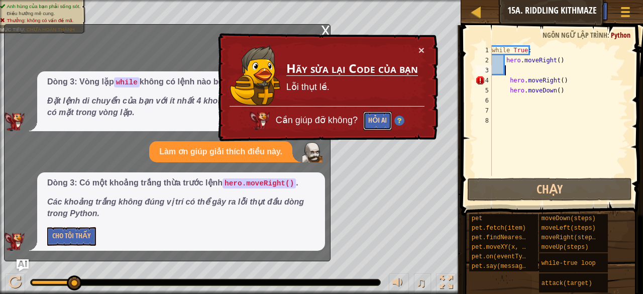
click at [377, 124] on button "Hỏi AI" at bounding box center [376, 121] width 29 height 19
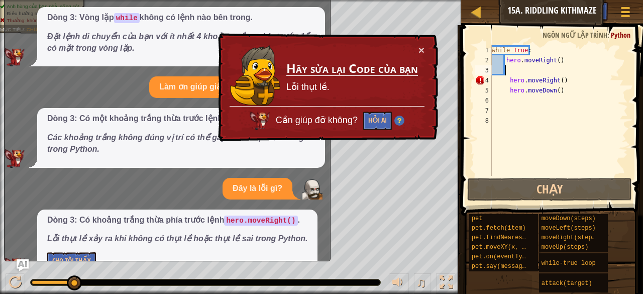
scroll to position [25, 0]
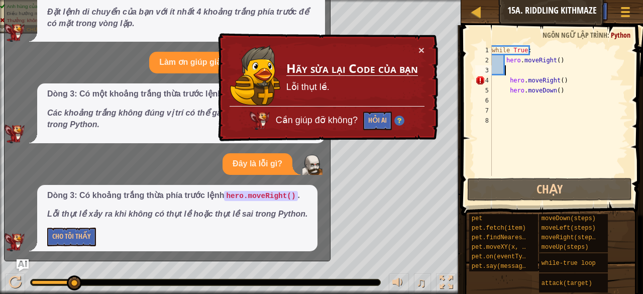
click at [426, 49] on div "× Hãy sửa lại Code của bạn Lỗi thụt lề. Cần giúp đỡ không? Hỏi AI" at bounding box center [327, 87] width 223 height 110
click at [422, 49] on button "×" at bounding box center [422, 50] width 6 height 11
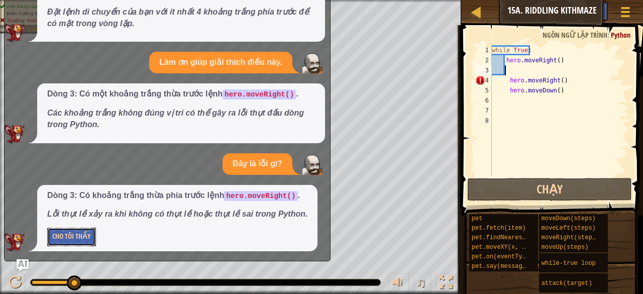
click at [60, 234] on button "Cho Tôi Thấy" at bounding box center [71, 237] width 49 height 19
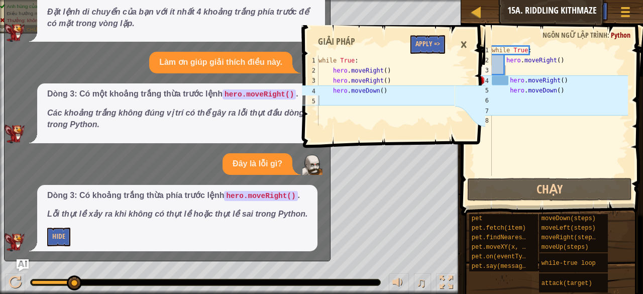
click at [469, 43] on div "×" at bounding box center [463, 44] width 17 height 23
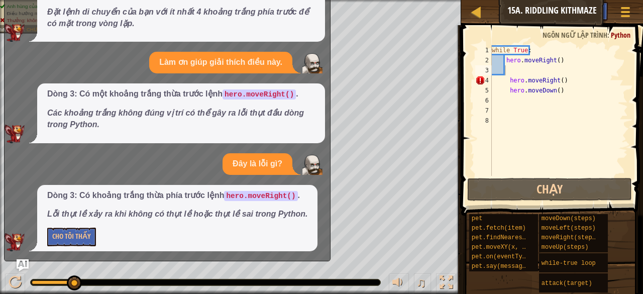
click at [504, 84] on div "while True : hero . moveRight ( ) hero . moveRight ( ) hero . moveDown ( )" at bounding box center [559, 120] width 138 height 151
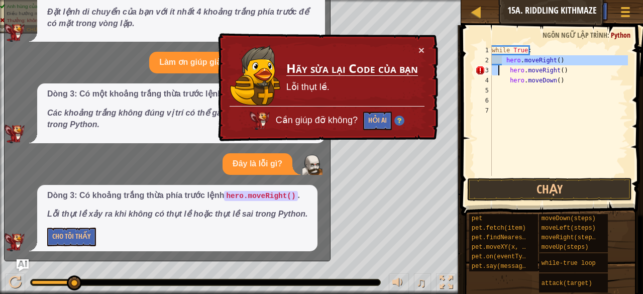
drag, startPoint x: 502, startPoint y: 63, endPoint x: 499, endPoint y: 69, distance: 7.4
click at [499, 69] on div "while True : hero . moveRight ( ) hero . moveRight ( ) hero . moveDown ( )" at bounding box center [559, 120] width 138 height 151
type textarea "hero.moveRight() hero.moveRight()"
type textarea "hero.moveRight()"
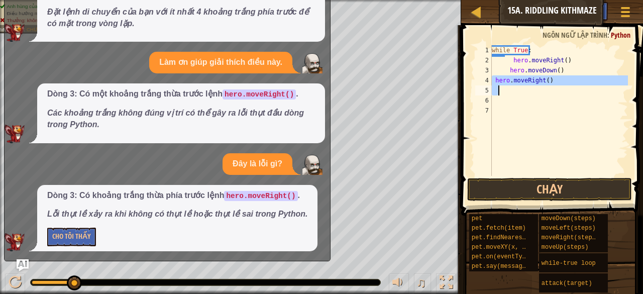
click at [503, 86] on div "while True : hero . moveRight ( ) hero . moveDown ( ) hero . moveRight ( )" at bounding box center [559, 110] width 138 height 131
drag, startPoint x: 542, startPoint y: 83, endPoint x: 532, endPoint y: 85, distance: 10.3
click at [532, 85] on div "while True : hero . moveRight ( ) hero . moveDown ( ) hero . moveRight ( )" at bounding box center [559, 120] width 138 height 151
type textarea "() hero.moveRight"
drag, startPoint x: 547, startPoint y: 85, endPoint x: 471, endPoint y: 81, distance: 77.0
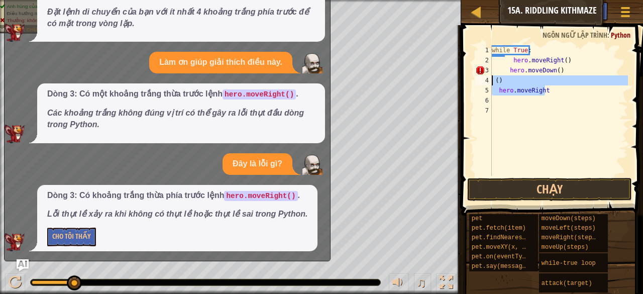
click at [471, 81] on div "() hero.moveRight 1 2 3 4 5 6 7 while True : hero . moveRight ( ) hero . moveDo…" at bounding box center [550, 140] width 185 height 220
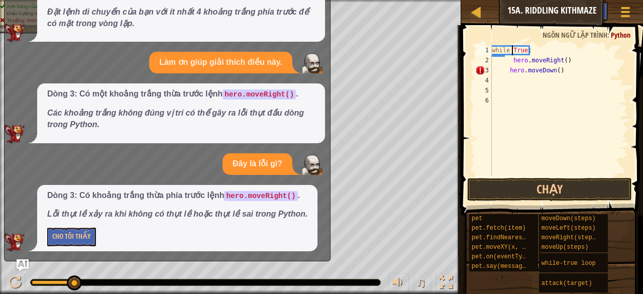
click at [513, 52] on div "while True : hero . moveRight ( ) hero . moveDown ( )" at bounding box center [559, 120] width 138 height 151
click at [503, 58] on div "while True : hero . moveRight ( ) hero . moveDown ( )" at bounding box center [559, 120] width 138 height 151
drag, startPoint x: 499, startPoint y: 57, endPoint x: 496, endPoint y: 77, distance: 20.3
click at [496, 70] on div "while True : hero . moveRight ( ) hero . moveDown ( )" at bounding box center [559, 120] width 138 height 151
type textarea "hero.moveRight() hero.moveDown()"
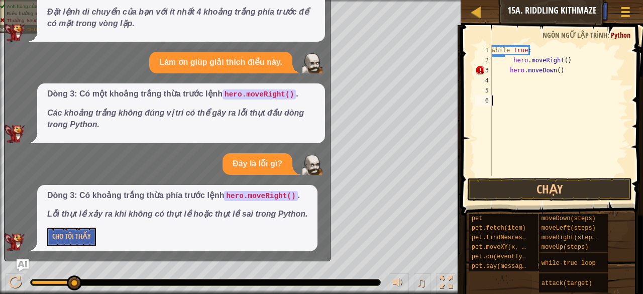
click at [532, 98] on div "while True : hero . moveRight ( ) hero . moveDown ( )" at bounding box center [559, 120] width 138 height 151
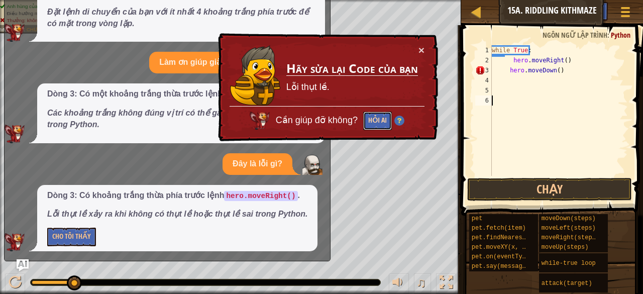
click at [373, 125] on button "Hỏi AI" at bounding box center [377, 121] width 29 height 19
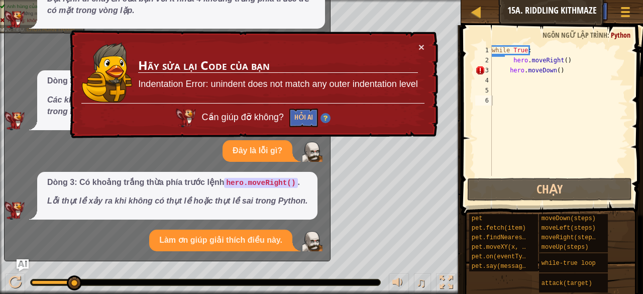
scroll to position [126, 0]
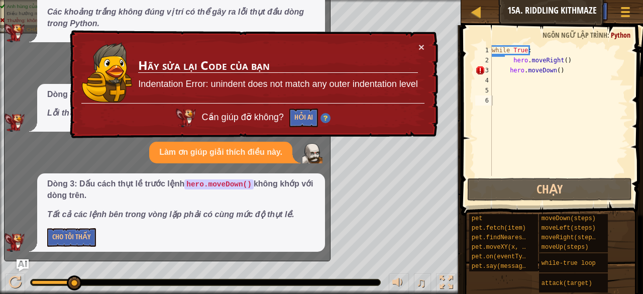
click at [214, 271] on div "♫" at bounding box center [230, 280] width 461 height 30
click at [523, 76] on div "while True : hero . moveRight ( ) hero . moveDown ( )" at bounding box center [559, 120] width 138 height 151
click at [421, 42] on button "×" at bounding box center [422, 47] width 6 height 11
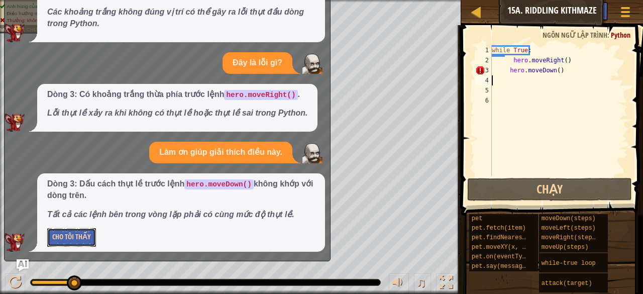
click at [65, 230] on button "Cho Tôi Thấy" at bounding box center [71, 237] width 49 height 19
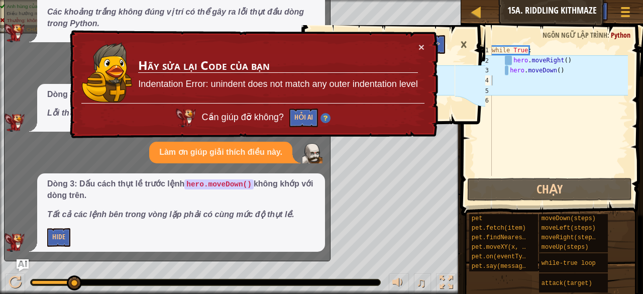
click at [542, 95] on div "while True : hero . moveRight ( ) hero . moveDown ( )" at bounding box center [559, 120] width 138 height 151
click at [542, 86] on div "while True : hero . moveRight ( ) hero . moveDown ( )" at bounding box center [559, 120] width 138 height 151
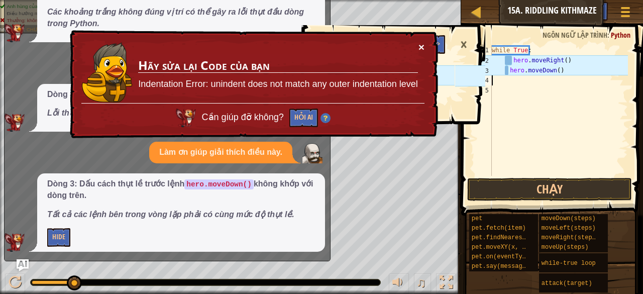
click at [420, 48] on button "×" at bounding box center [422, 47] width 6 height 11
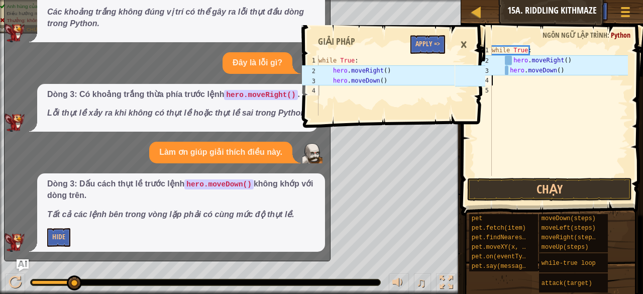
click at [503, 65] on div "while True : hero . moveRight ( ) hero . moveDown ( )" at bounding box center [559, 120] width 138 height 151
type textarea "hero.moveRight()"
drag, startPoint x: 520, startPoint y: 206, endPoint x: 523, endPoint y: 192, distance: 13.9
click at [521, 201] on div "Gợi ý Video hero.moveRight() 1 2 3 4 5 while True : hero . moveRight ( ) hero .…" at bounding box center [550, 157] width 185 height 264
click at [523, 191] on button "Chạy" at bounding box center [549, 189] width 165 height 23
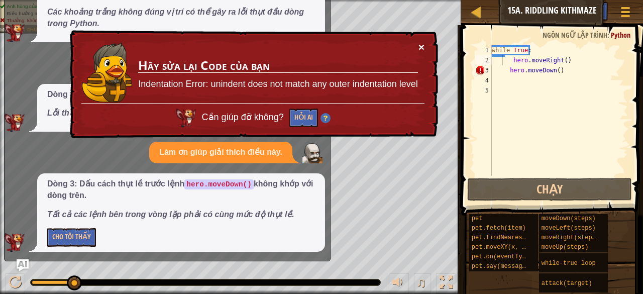
drag, startPoint x: 420, startPoint y: 47, endPoint x: 121, endPoint y: 15, distance: 300.8
click at [420, 47] on button "×" at bounding box center [422, 48] width 6 height 11
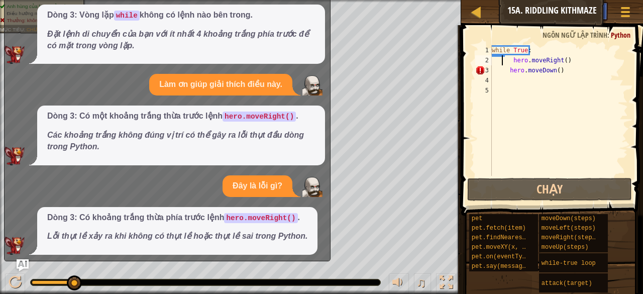
scroll to position [0, 0]
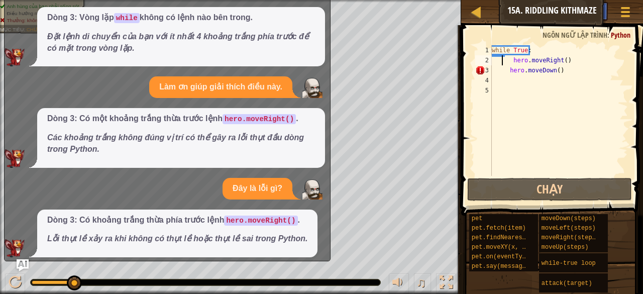
select select "vi"
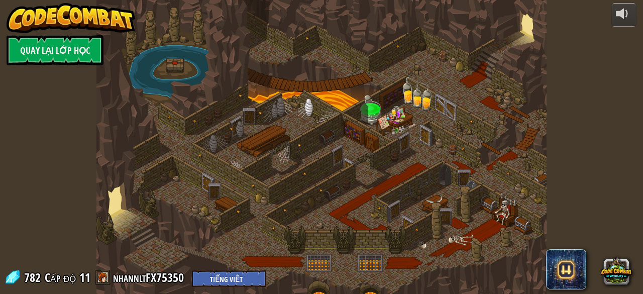
select select "vi"
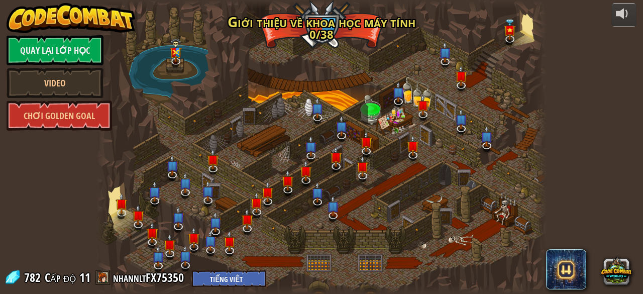
select select "vi"
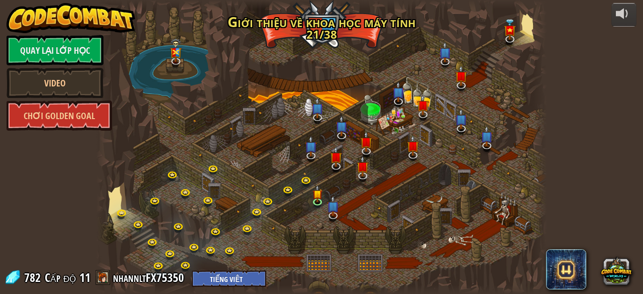
select select "vi"
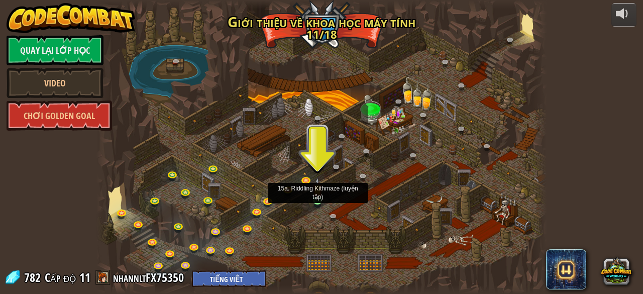
click at [319, 198] on img at bounding box center [318, 188] width 10 height 23
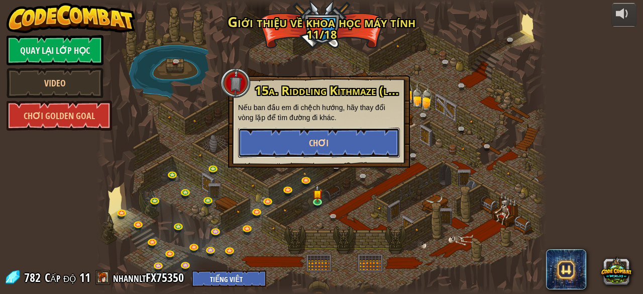
click at [333, 144] on button "Chơi" at bounding box center [319, 143] width 162 height 30
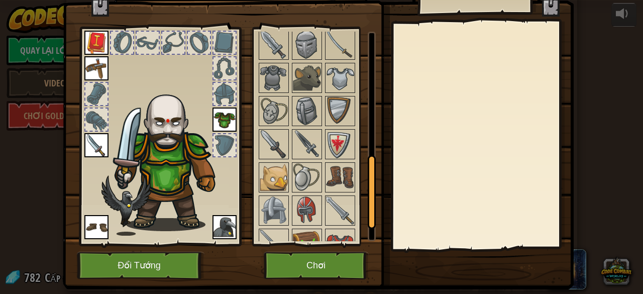
scroll to position [52, 0]
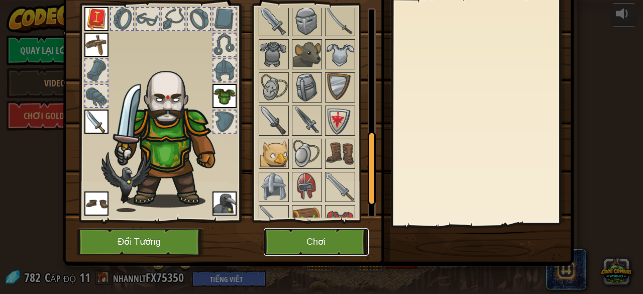
click at [281, 243] on button "Chơi" at bounding box center [316, 242] width 105 height 28
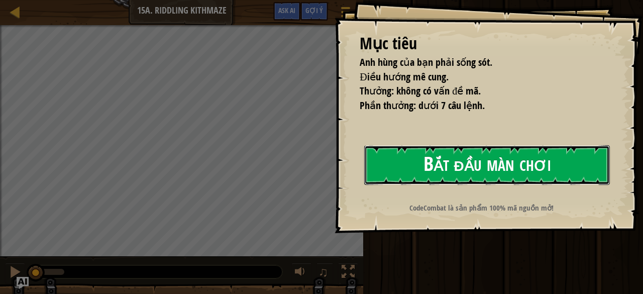
click at [463, 166] on button "Bắt đầu màn chơi" at bounding box center [487, 165] width 246 height 40
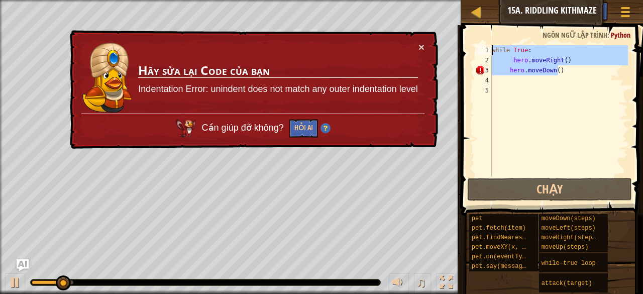
drag, startPoint x: 513, startPoint y: 65, endPoint x: 462, endPoint y: 40, distance: 56.2
click at [462, 40] on div "1 2 3 4 5 while True : hero . moveRight ( ) hero . moveDown ( ) ההההההההההההההה…" at bounding box center [550, 140] width 185 height 220
type textarea "while True: hero.moveRight()"
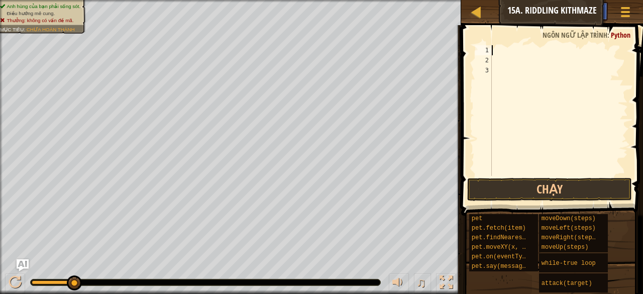
type textarea "ư"
type textarea "w"
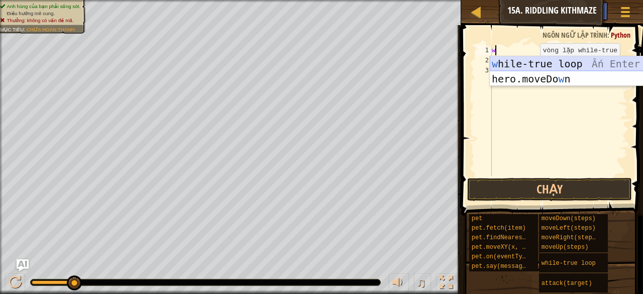
click at [505, 58] on div "w hile-true loop Ấn Enter hero.moveDo w n [GEOGRAPHIC_DATA] Enter" at bounding box center [585, 86] width 191 height 60
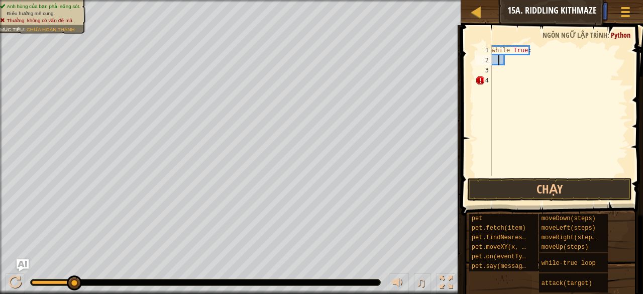
drag, startPoint x: 498, startPoint y: 62, endPoint x: 496, endPoint y: 67, distance: 5.2
click at [496, 67] on div "while True :" at bounding box center [559, 120] width 138 height 151
click at [498, 60] on div "while True :" at bounding box center [559, 110] width 138 height 131
type textarea "while True:"
drag, startPoint x: 495, startPoint y: 64, endPoint x: 492, endPoint y: 75, distance: 11.5
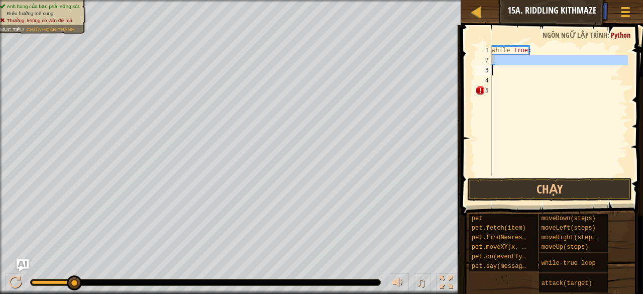
click at [492, 75] on div "1 2 3 4 5 while True : הההההההההההההההההההההההההההההההההההההההההההההההההההההההה…" at bounding box center [551, 110] width 155 height 131
click at [498, 74] on div "while True :" at bounding box center [559, 110] width 138 height 131
click at [497, 61] on div "while True :" at bounding box center [559, 120] width 138 height 151
click at [513, 61] on div "while True :" at bounding box center [559, 120] width 138 height 151
type textarea "h"
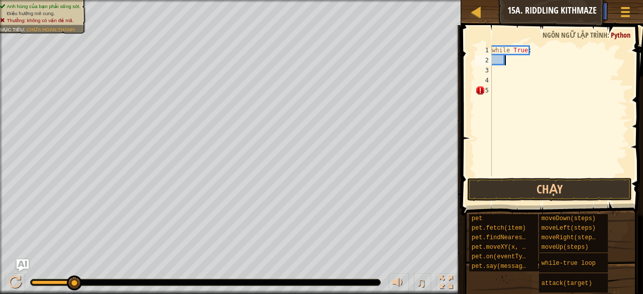
scroll to position [5, 1]
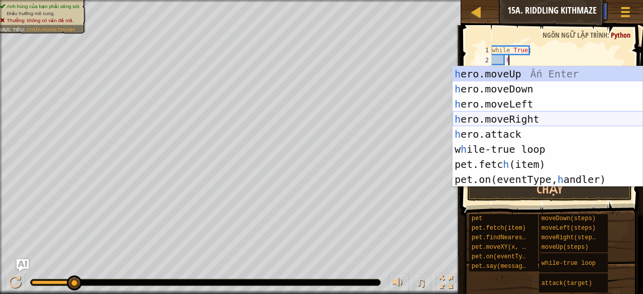
click at [496, 114] on div "h ero.moveUp Ấn Enter h ero.moveDown Ấn Enter h ero.moveLeft Ấn Enter h ero.mov…" at bounding box center [548, 141] width 191 height 151
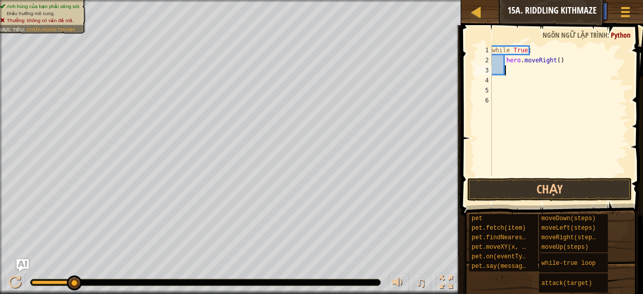
type textarea "h"
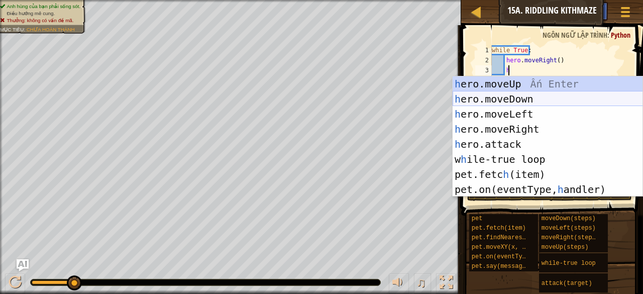
click at [516, 98] on div "h ero.moveUp Ấn Enter h ero.moveDown Ấn Enter h ero.moveLeft Ấn Enter h ero.mov…" at bounding box center [548, 151] width 191 height 151
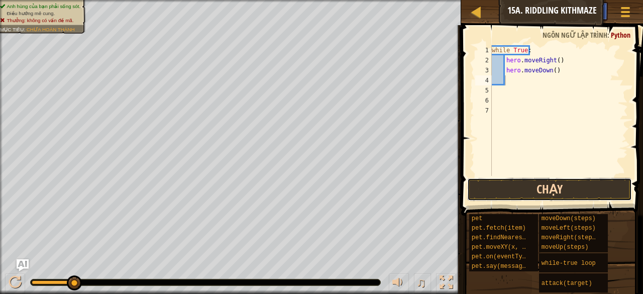
click at [530, 191] on button "Chạy" at bounding box center [549, 189] width 165 height 23
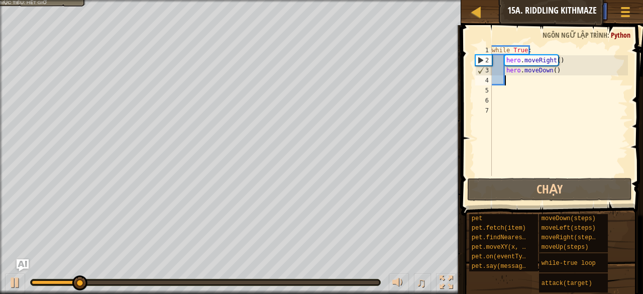
type textarea "h"
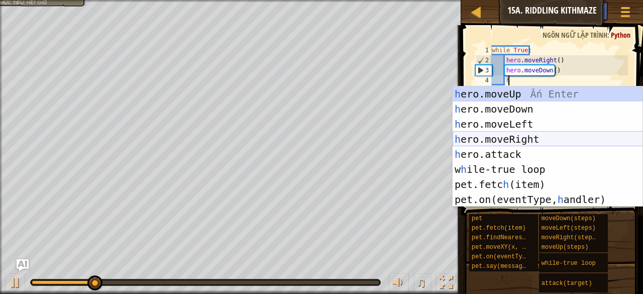
click at [480, 139] on div "h ero.moveUp Ấn Enter h ero.moveDown Ấn Enter h ero.moveLeft Ấn Enter h ero.mov…" at bounding box center [548, 161] width 191 height 151
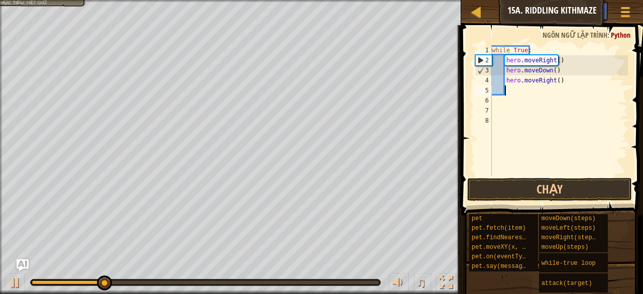
type textarea "h"
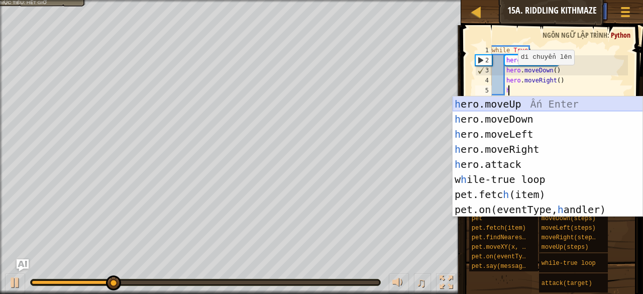
click at [513, 102] on div "h ero.moveUp Ấn Enter h ero.moveDown Ấn Enter h ero.moveLeft Ấn Enter h ero.mov…" at bounding box center [548, 172] width 191 height 151
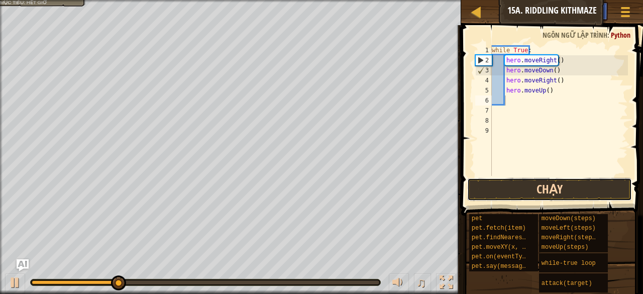
click at [520, 189] on button "Chạy" at bounding box center [549, 189] width 165 height 23
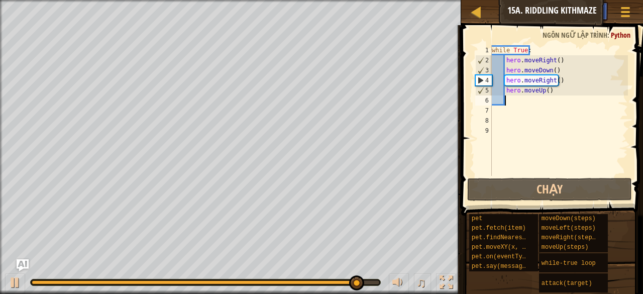
click at [374, 280] on div at bounding box center [206, 282] width 348 height 4
type textarea "h"
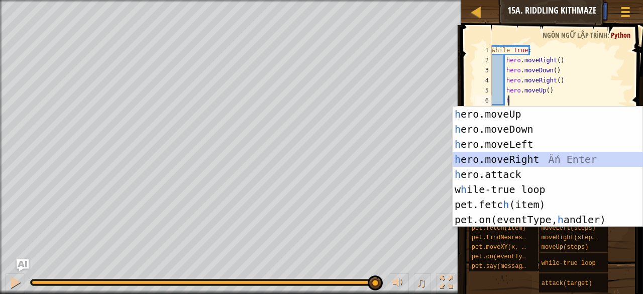
click at [518, 156] on div "h ero.moveUp Ấn Enter h ero.moveDown Ấn Enter h ero.moveLeft Ấn Enter h ero.mov…" at bounding box center [548, 182] width 191 height 151
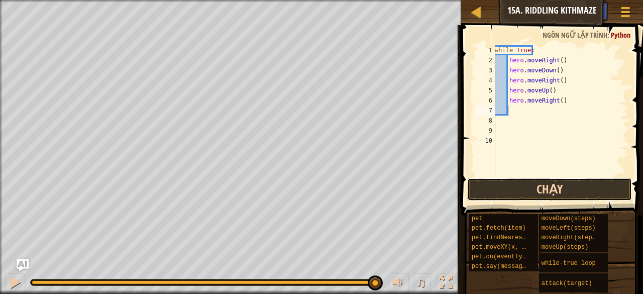
click at [536, 189] on button "Chạy" at bounding box center [549, 189] width 165 height 23
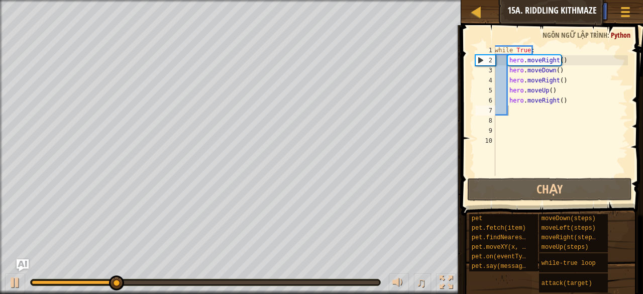
click at [344, 276] on div "♫" at bounding box center [230, 280] width 461 height 30
click at [349, 285] on div at bounding box center [206, 282] width 350 height 6
click at [353, 285] on div at bounding box center [206, 282] width 350 height 6
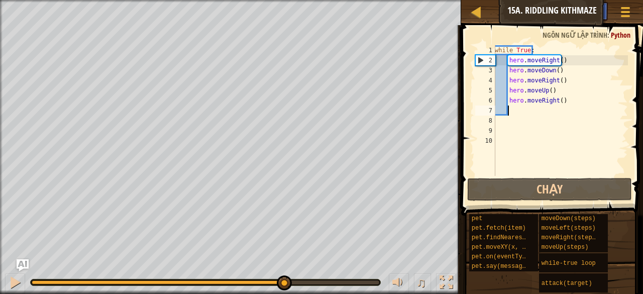
drag, startPoint x: 197, startPoint y: 280, endPoint x: 319, endPoint y: 296, distance: 122.6
click at [319, 0] on html "Bản đồ Giới thiệu chung về Khoa học máy tính 15a. Riddling Kithmaze Tuỳ chọn Xo…" at bounding box center [321, 0] width 643 height 0
type textarea "h"
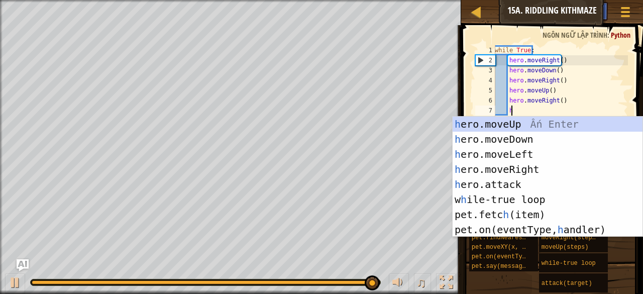
scroll to position [5, 1]
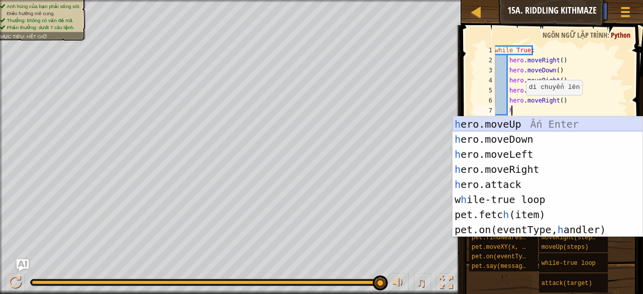
click at [503, 127] on div "h ero.moveUp Ấn Enter h ero.moveDown Ấn Enter h ero.moveLeft Ấn Enter h ero.mov…" at bounding box center [548, 192] width 191 height 151
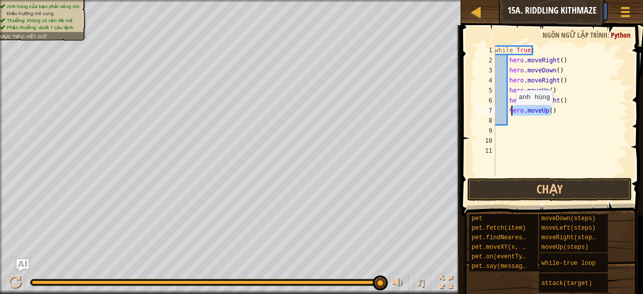
drag, startPoint x: 553, startPoint y: 113, endPoint x: 511, endPoint y: 115, distance: 42.3
click at [511, 115] on div "while True : hero . moveRight ( ) hero . moveDown ( ) hero . moveRight ( ) hero…" at bounding box center [560, 120] width 135 height 151
type textarea "h"
click at [538, 110] on div "while True : hero . moveRight ( ) hero . moveDown ( ) hero . moveRight ( ) hero…" at bounding box center [560, 120] width 135 height 151
click at [515, 109] on div "while True : hero . moveRight ( ) hero . moveDown ( ) hero . moveRight ( ) hero…" at bounding box center [560, 120] width 135 height 151
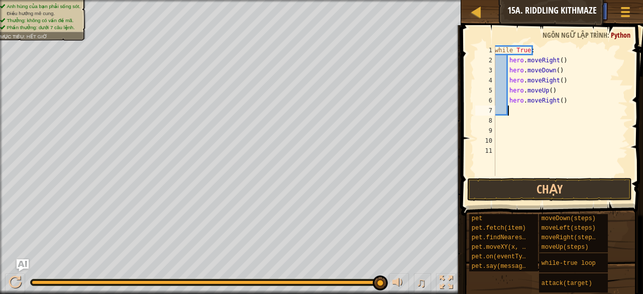
type textarea "h"
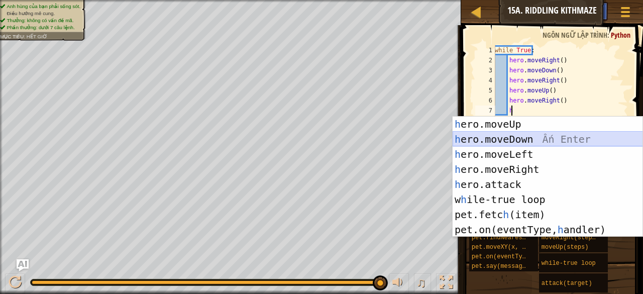
click at [519, 138] on div "h ero.moveUp Ấn Enter h ero.moveDown Ấn Enter h ero.moveLeft Ấn Enter h ero.mov…" at bounding box center [548, 192] width 191 height 151
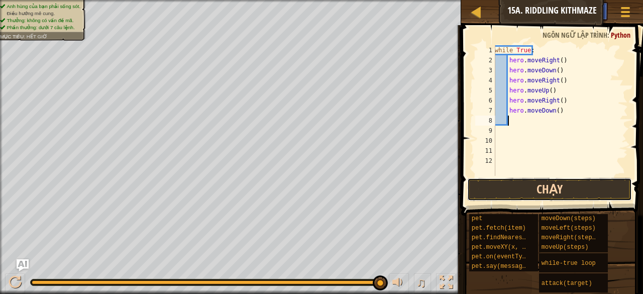
click at [538, 185] on button "Chạy" at bounding box center [549, 189] width 165 height 23
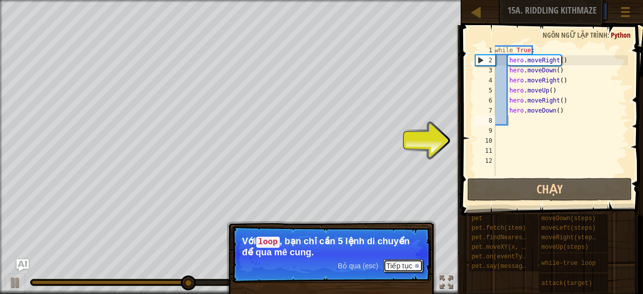
click at [401, 262] on button "Tiếp tục" at bounding box center [404, 265] width 40 height 13
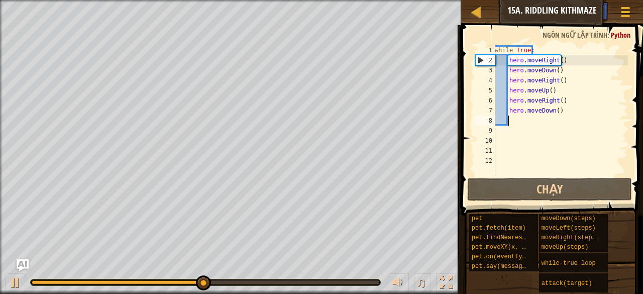
click at [350, 280] on div at bounding box center [206, 282] width 348 height 4
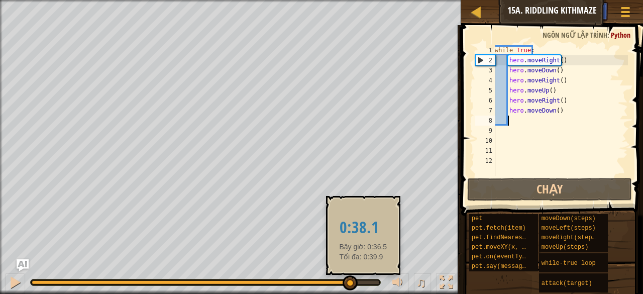
click at [363, 283] on div at bounding box center [206, 282] width 348 height 4
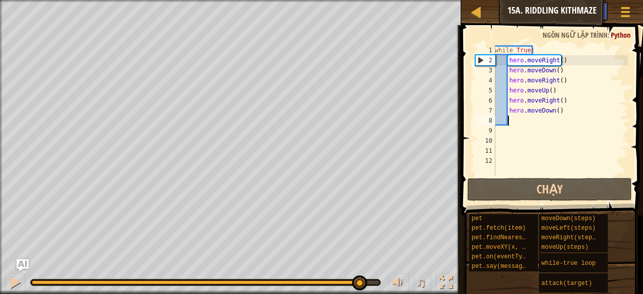
click at [458, 184] on div "Bản đồ Giới thiệu chung về Khoa học máy tính 15a. Riddling Kithmaze Tuỳ chọn Xo…" at bounding box center [321, 147] width 643 height 294
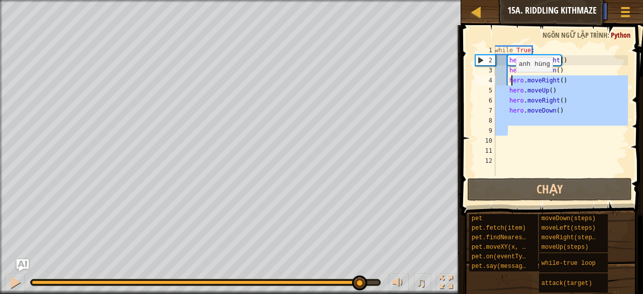
drag, startPoint x: 555, startPoint y: 133, endPoint x: 511, endPoint y: 82, distance: 67.3
click at [511, 82] on div "while True : hero . moveRight ( ) hero . moveDown ( ) hero . moveRight ( ) hero…" at bounding box center [560, 120] width 135 height 151
type textarea "h"
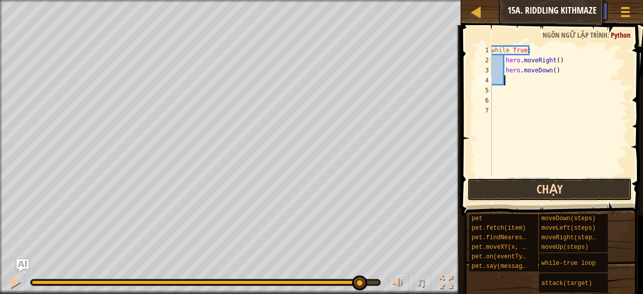
click at [567, 198] on button "Chạy" at bounding box center [549, 189] width 165 height 23
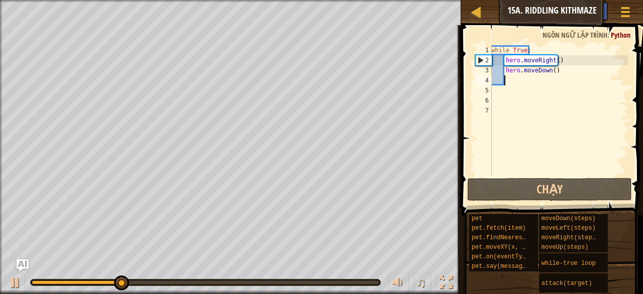
type textarea "h"
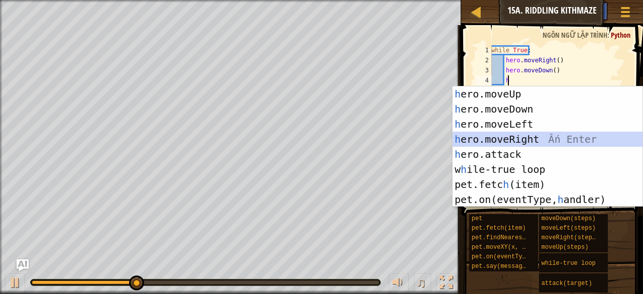
click at [511, 142] on div "h ero.moveUp Ấn Enter h ero.moveDown Ấn Enter h ero.moveLeft Ấn Enter h ero.mov…" at bounding box center [548, 161] width 191 height 151
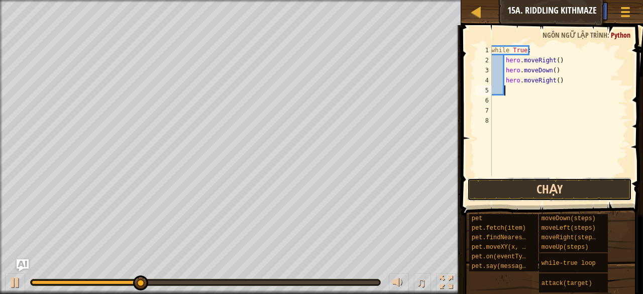
click at [527, 185] on button "Chạy" at bounding box center [549, 189] width 165 height 23
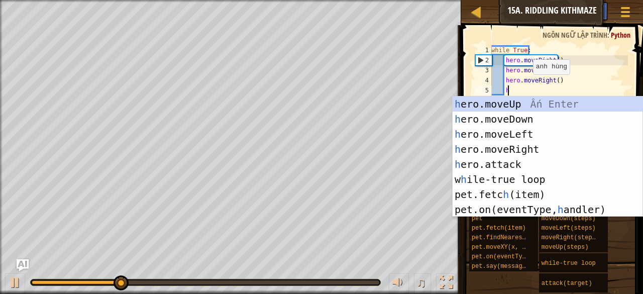
type textarea "h"
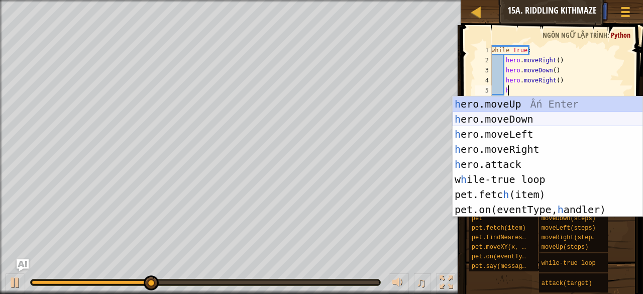
click at [511, 117] on div "h ero.moveUp Ấn Enter h ero.moveDown Ấn Enter h ero.moveLeft Ấn Enter h ero.mov…" at bounding box center [548, 172] width 191 height 151
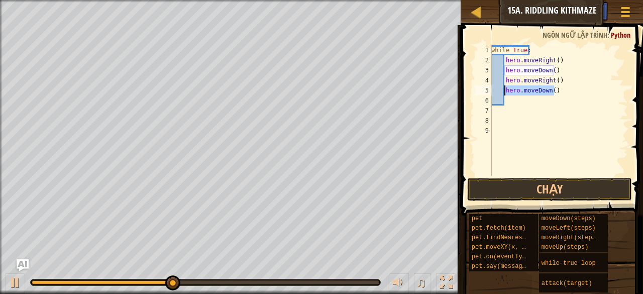
drag, startPoint x: 558, startPoint y: 93, endPoint x: 507, endPoint y: 93, distance: 51.3
click at [507, 93] on div "while True : hero . moveRight ( ) hero . moveDown ( ) hero . moveRight ( ) hero…" at bounding box center [559, 120] width 139 height 151
type textarea "hero.moveDown()"
type textarea "h"
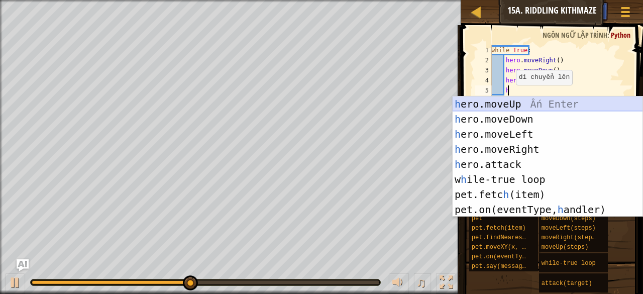
click at [533, 104] on div "h ero.moveUp Ấn Enter h ero.moveDown Ấn Enter h ero.moveLeft Ấn Enter h ero.mov…" at bounding box center [548, 172] width 191 height 151
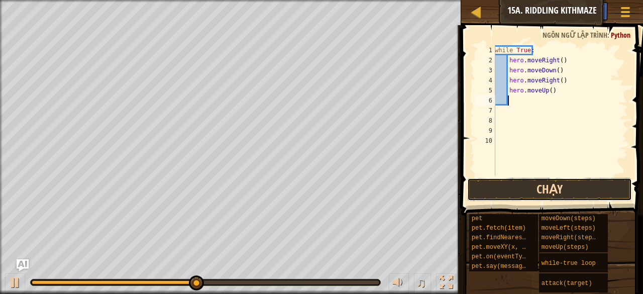
click at [505, 195] on button "Chạy" at bounding box center [549, 189] width 165 height 23
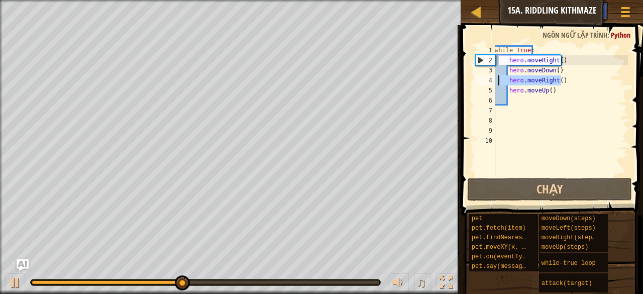
drag, startPoint x: 561, startPoint y: 81, endPoint x: 500, endPoint y: 78, distance: 61.9
click at [500, 78] on div "while True : hero . moveRight ( ) hero . moveDown ( ) hero . moveRight ( ) hero…" at bounding box center [560, 120] width 135 height 151
type textarea "hero.moveRight()"
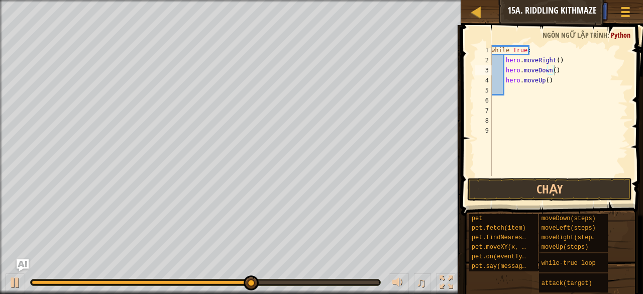
drag, startPoint x: 82, startPoint y: 279, endPoint x: 0, endPoint y: 276, distance: 82.0
click at [0, 276] on div "♫" at bounding box center [230, 280] width 461 height 30
click at [37, 280] on div at bounding box center [143, 282] width 223 height 4
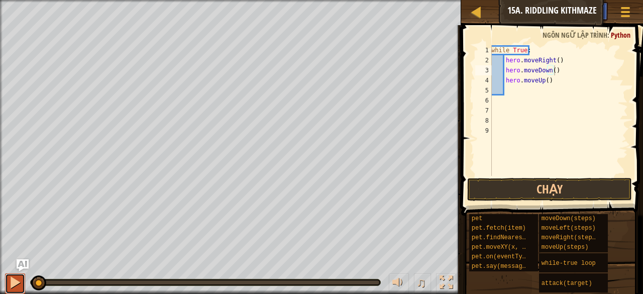
click at [7, 284] on button at bounding box center [15, 283] width 20 height 21
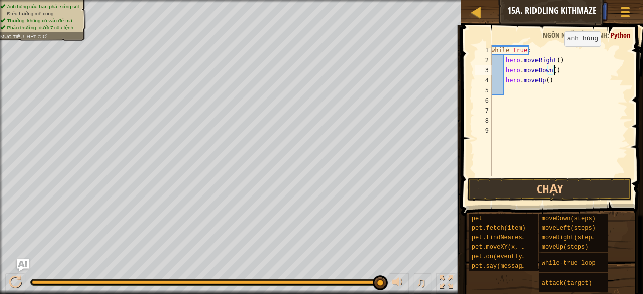
click at [555, 56] on div "while True : hero . moveRight ( ) hero . moveDown ( ) hero . moveUp ( )" at bounding box center [559, 120] width 139 height 151
click at [533, 192] on button "Chạy" at bounding box center [549, 189] width 165 height 23
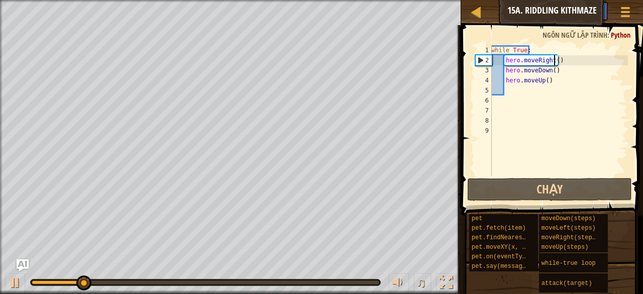
type textarea "hero.moveRight()"
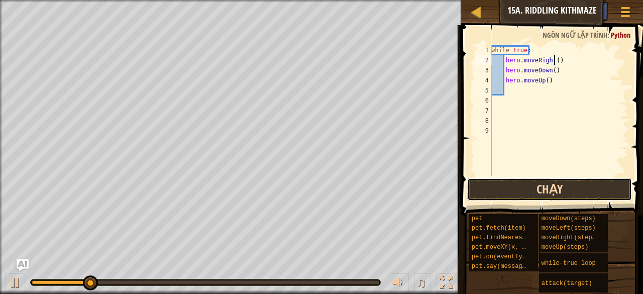
click at [535, 179] on button "Chạy" at bounding box center [549, 189] width 165 height 23
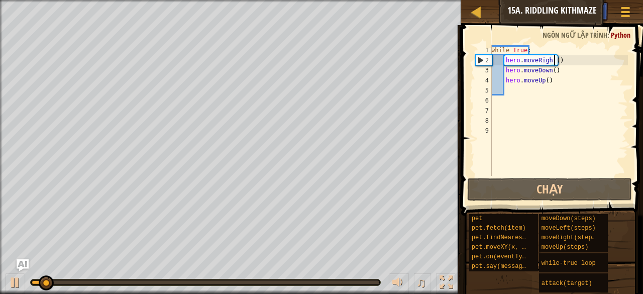
click at [573, 90] on div "while True : hero . moveRight ( ) hero . moveDown ( ) hero . moveUp ( )" at bounding box center [559, 120] width 139 height 151
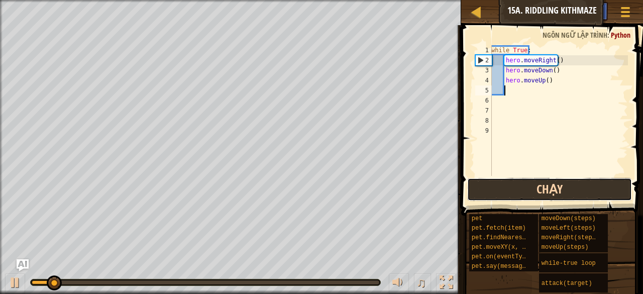
click at [549, 185] on button "Chạy" at bounding box center [549, 189] width 165 height 23
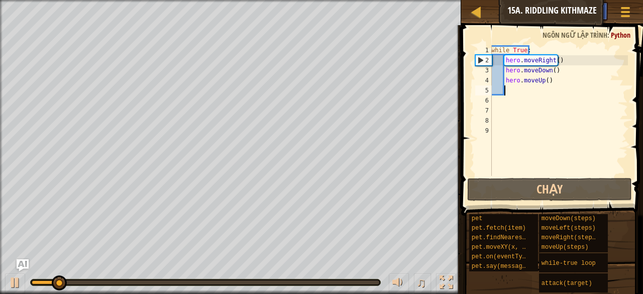
click at [211, 284] on div at bounding box center [206, 282] width 348 height 4
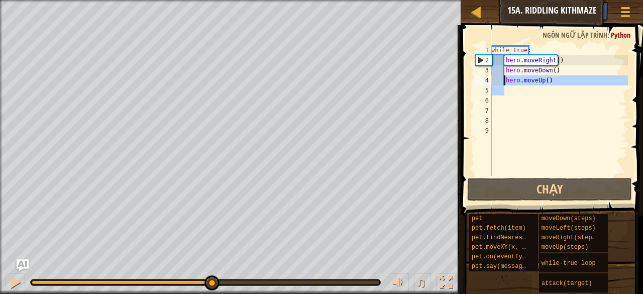
drag, startPoint x: 545, startPoint y: 85, endPoint x: 505, endPoint y: 83, distance: 39.8
click at [505, 83] on div "while True : hero . moveRight ( ) hero . moveDown ( ) hero . moveUp ( )" at bounding box center [559, 120] width 139 height 151
type textarea "hero.moveUp()"
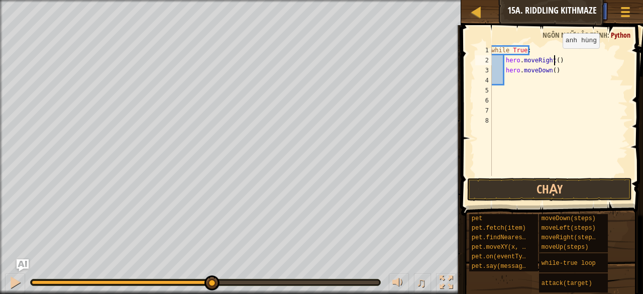
click at [554, 58] on div "while True : hero . moveRight ( ) hero . moveDown ( )" at bounding box center [559, 120] width 139 height 151
type textarea "hero.moveRight(2)"
click at [554, 182] on button "Chạy" at bounding box center [549, 189] width 165 height 23
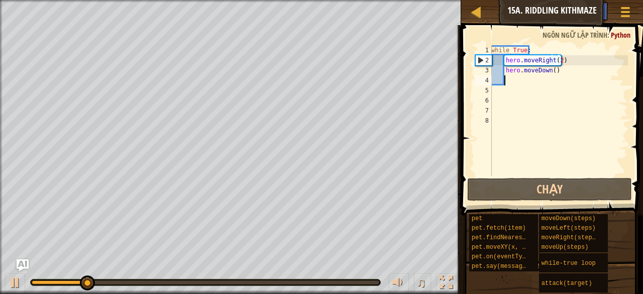
click at [530, 82] on div "while True : hero . moveRight ( 2 ) hero . moveDown ( )" at bounding box center [559, 120] width 139 height 151
type textarea "h"
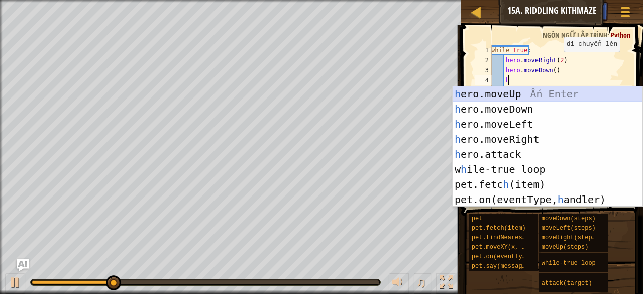
click at [519, 96] on div "h ero.moveUp Ấn Enter h ero.moveDown Ấn Enter h ero.moveLeft Ấn Enter h ero.mov…" at bounding box center [548, 161] width 191 height 151
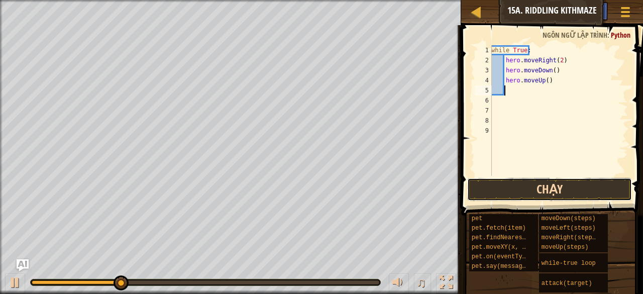
click at [539, 199] on button "Chạy" at bounding box center [549, 189] width 165 height 23
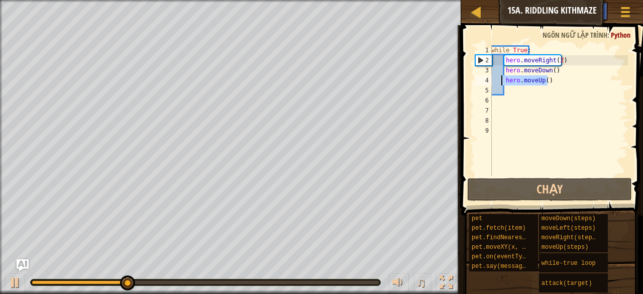
drag, startPoint x: 551, startPoint y: 82, endPoint x: 503, endPoint y: 79, distance: 48.3
click at [503, 79] on div "while True : hero . moveRight ( 2 ) hero . moveDown ( ) hero . moveUp ( )" at bounding box center [559, 120] width 139 height 151
type textarea "hero.moveUp()"
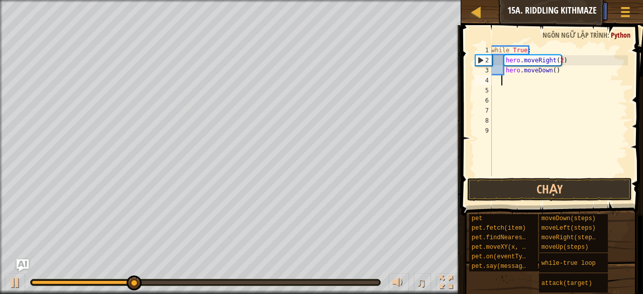
scroll to position [5, 0]
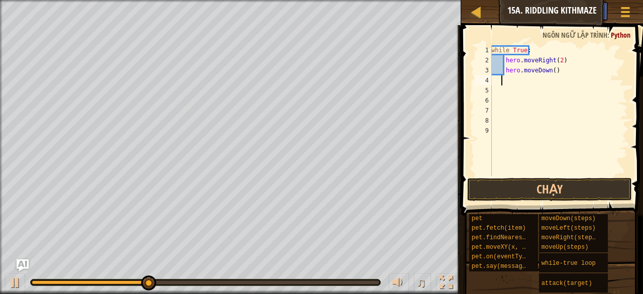
type textarea "h"
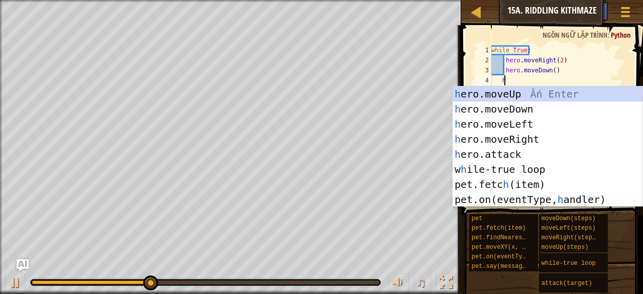
scroll to position [5, 1]
click at [501, 81] on div "while True : hero . moveRight ( 2 ) hero . moveDown ( ) h" at bounding box center [559, 120] width 139 height 151
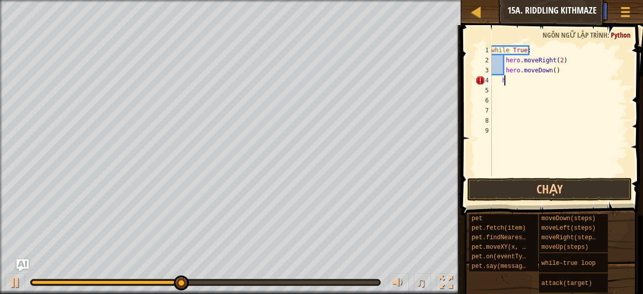
click at [510, 81] on div "while True : hero . moveRight ( 2 ) hero . moveDown ( ) h" at bounding box center [559, 120] width 139 height 151
click at [562, 73] on div "while True : hero . moveRight ( 2 ) hero . moveDown ( )" at bounding box center [559, 120] width 139 height 151
type textarea "hero.moveDown()"
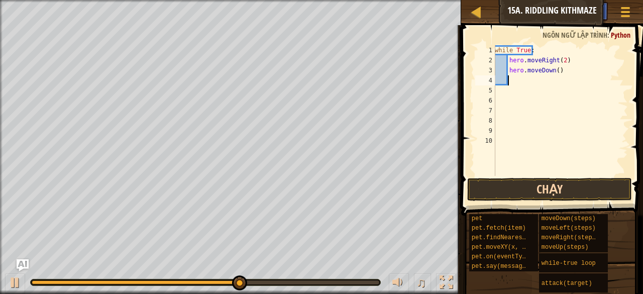
type textarea "h"
click at [571, 190] on button "Chạy" at bounding box center [549, 189] width 165 height 23
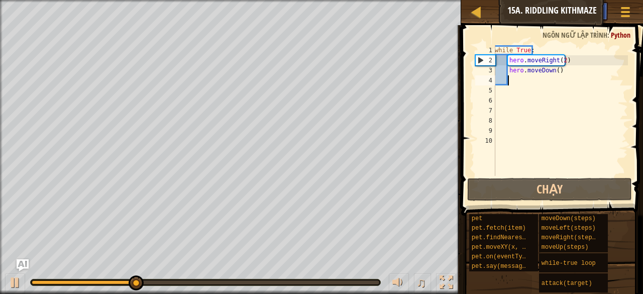
type textarea "h"
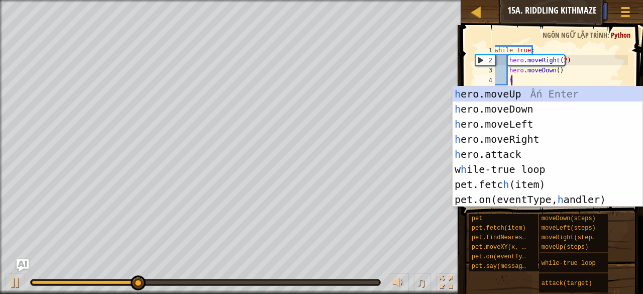
scroll to position [5, 1]
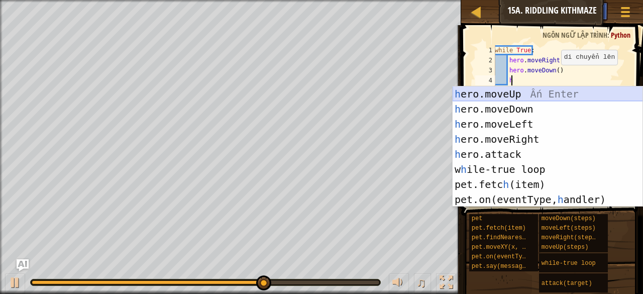
click at [500, 95] on div "h ero.moveUp Ấn Enter h ero.moveDown Ấn Enter h ero.moveLeft Ấn Enter h ero.mov…" at bounding box center [548, 161] width 191 height 151
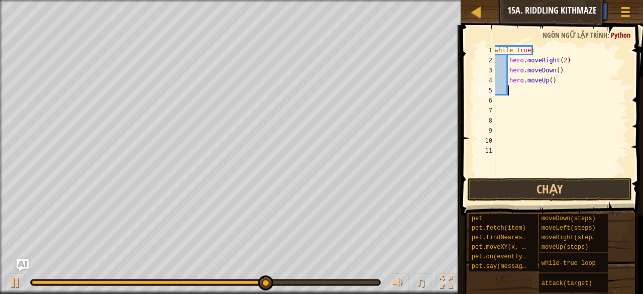
scroll to position [5, 1]
drag, startPoint x: 553, startPoint y: 80, endPoint x: 510, endPoint y: 76, distance: 43.9
click at [507, 77] on div "while True : hero . moveRight ( 2 ) hero . moveDown ( ) hero . moveUp ( )" at bounding box center [560, 120] width 135 height 151
type textarea "hero.moveUp()"
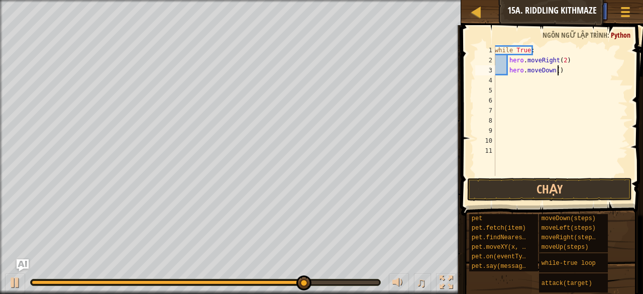
click at [570, 69] on div "while True : hero . moveRight ( 2 ) hero . moveDown ( )" at bounding box center [560, 120] width 135 height 151
type textarea "hero.moveDown()"
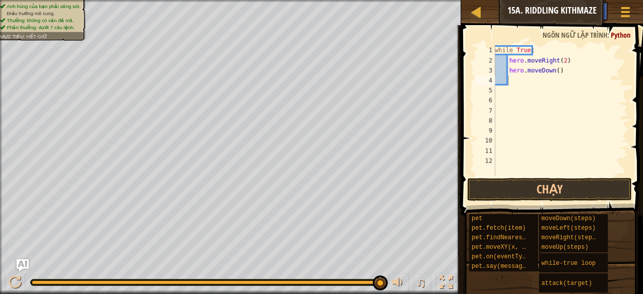
click at [0, 91] on div at bounding box center [1, 154] width 3 height 309
click at [560, 63] on div "while True : hero . moveRight ( 2 ) hero . moveDown ( )" at bounding box center [560, 120] width 135 height 151
type textarea "hero.moveRight()"
click at [535, 81] on div "while True : hero . moveRight ( ) hero . moveDown ( )" at bounding box center [560, 120] width 135 height 151
type textarea "h"
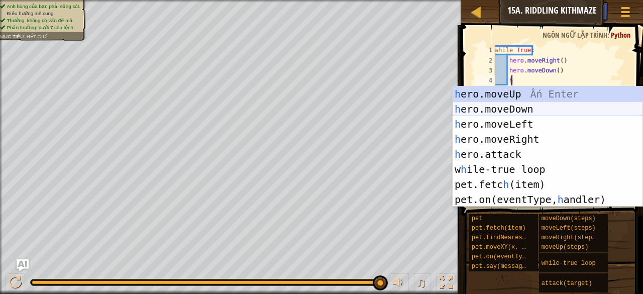
scroll to position [5, 1]
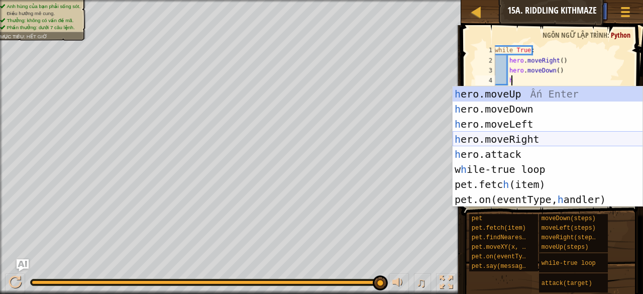
click at [512, 139] on div "h ero.moveUp Ấn Enter h ero.moveDown Ấn Enter h ero.moveLeft Ấn Enter h ero.mov…" at bounding box center [548, 161] width 191 height 151
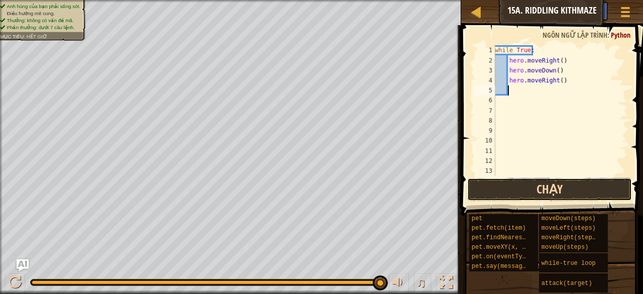
click at [522, 191] on button "Chạy" at bounding box center [549, 189] width 165 height 23
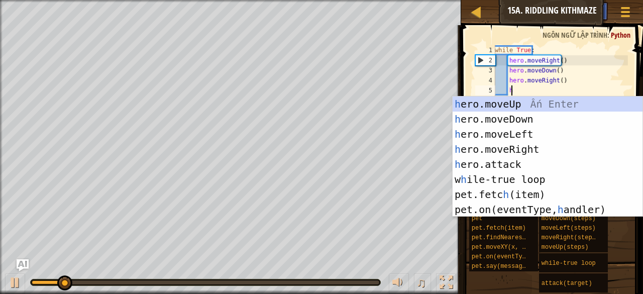
scroll to position [5, 1]
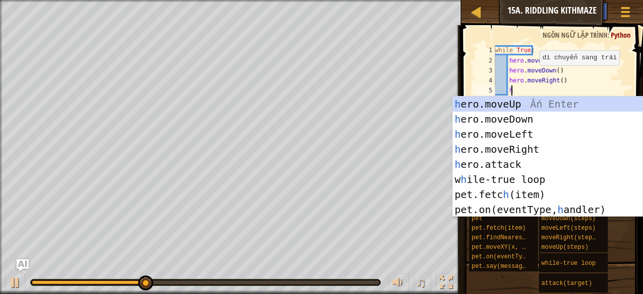
type textarea "h"
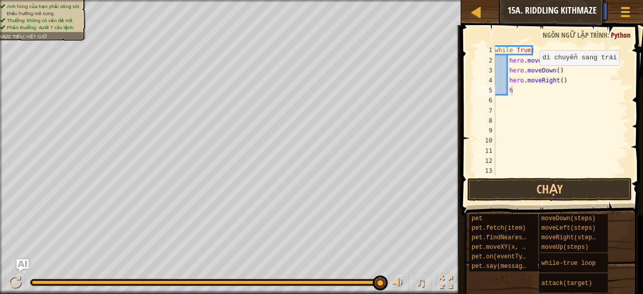
click at [0, 209] on div at bounding box center [1, 154] width 3 height 309
click at [540, 97] on div "while True : hero . moveRight ( ) hero . moveDown ( ) hero . moveRight ( ) h" at bounding box center [560, 120] width 135 height 151
click at [520, 86] on div "while True : hero . moveRight ( ) hero . moveDown ( ) hero . moveRight ( ) h" at bounding box center [560, 120] width 135 height 151
type textarea "h"
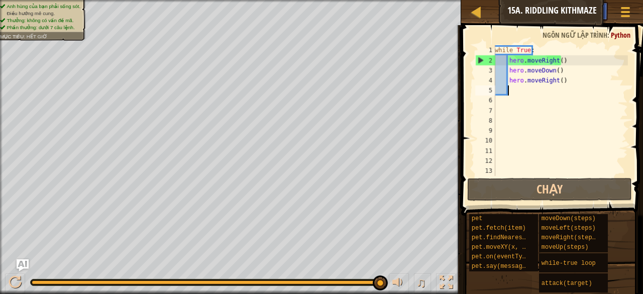
type textarea "h"
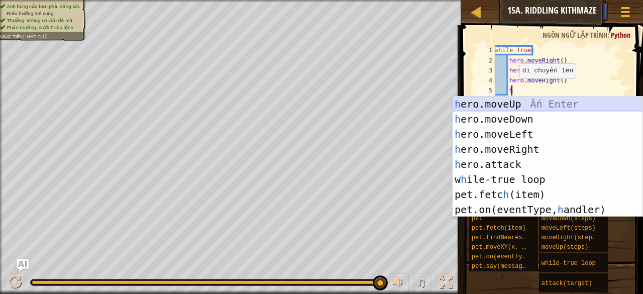
click at [516, 103] on div "h ero.moveUp Ấn Enter h ero.moveDown Ấn Enter h ero.moveLeft Ấn Enter h ero.mov…" at bounding box center [548, 172] width 191 height 151
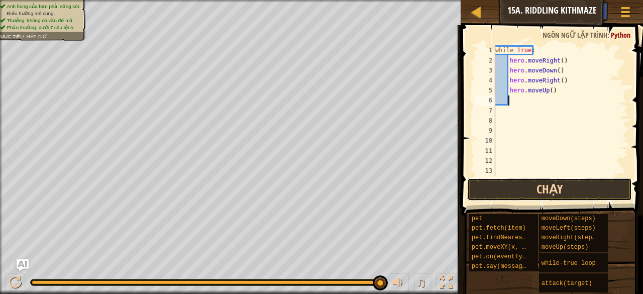
click at [546, 187] on button "Chạy" at bounding box center [549, 189] width 165 height 23
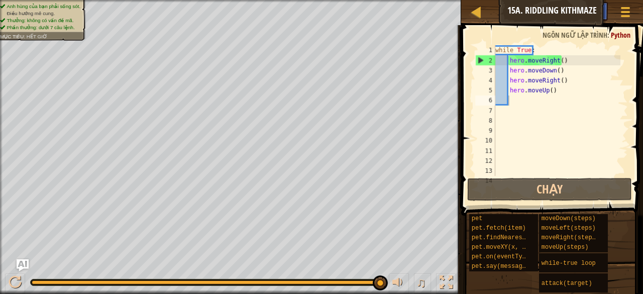
click at [0, 220] on div at bounding box center [1, 154] width 3 height 309
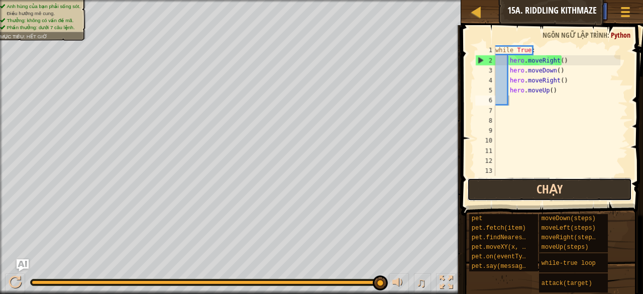
click at [524, 193] on button "Chạy" at bounding box center [549, 189] width 165 height 23
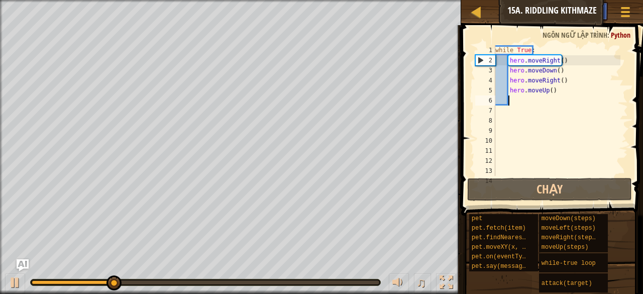
type textarea "h"
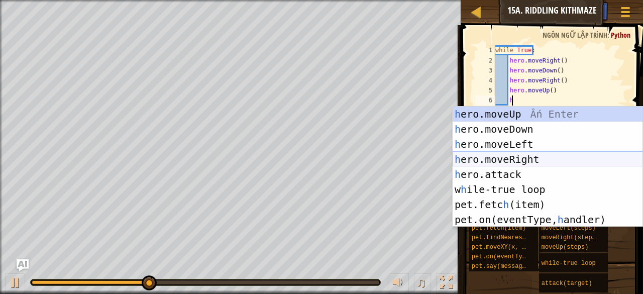
click at [517, 156] on div "h ero.moveUp Ấn Enter h ero.moveDown Ấn Enter h ero.moveLeft Ấn Enter h ero.mov…" at bounding box center [548, 182] width 191 height 151
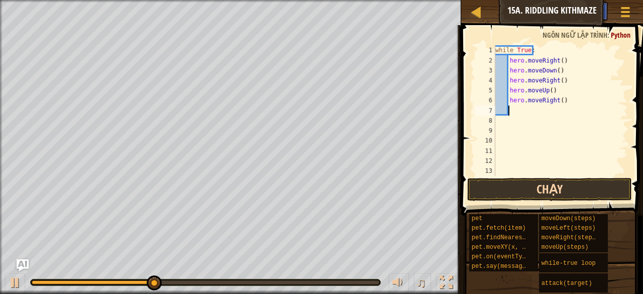
scroll to position [5, 1]
click at [528, 191] on button "Chạy" at bounding box center [549, 189] width 165 height 23
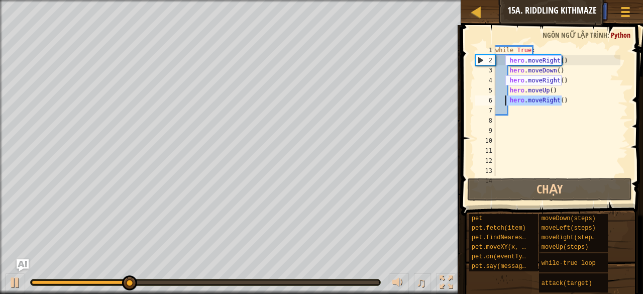
drag, startPoint x: 550, startPoint y: 105, endPoint x: 505, endPoint y: 98, distance: 45.9
click at [505, 98] on div "while True : hero . moveRight ( ) hero . moveDown ( ) hero . moveRight ( ) hero…" at bounding box center [557, 120] width 127 height 151
type textarea "hero.moveRight()"
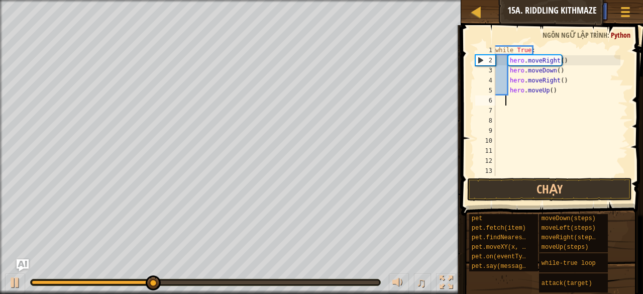
scroll to position [5, 0]
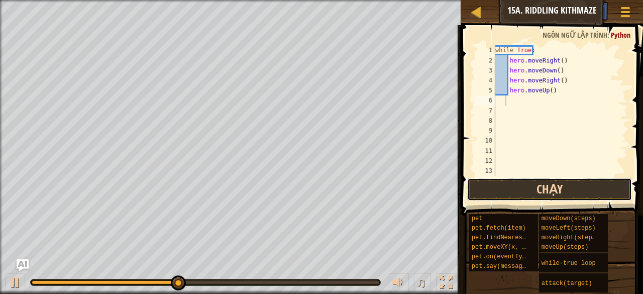
click at [491, 189] on button "Chạy" at bounding box center [549, 189] width 165 height 23
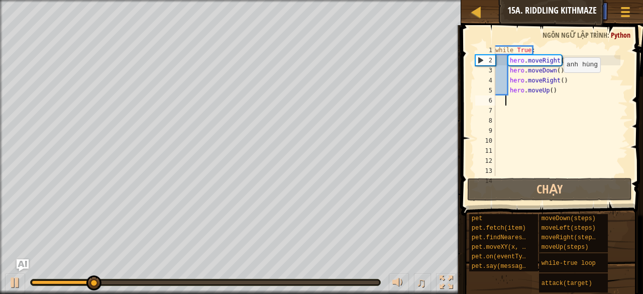
click at [558, 82] on div "while True : hero . moveRight ( ) hero . moveDown ( ) hero . moveRight ( ) hero…" at bounding box center [557, 120] width 127 height 151
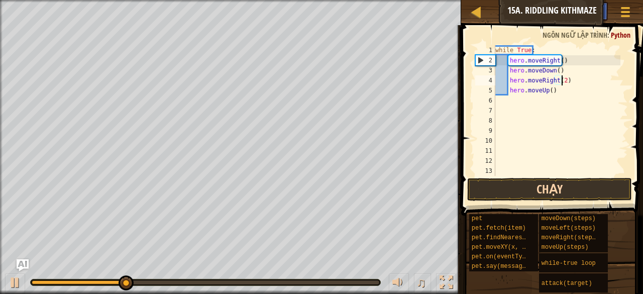
scroll to position [5, 5]
type textarea "hero.moveRight(2)"
click at [529, 191] on button "Chạy" at bounding box center [549, 189] width 165 height 23
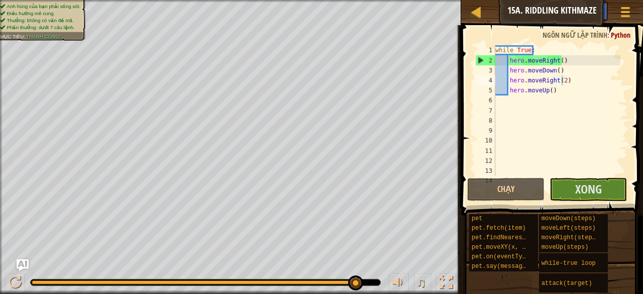
click at [0, 154] on div at bounding box center [1, 154] width 3 height 309
click at [574, 192] on button "Xong" at bounding box center [588, 189] width 77 height 23
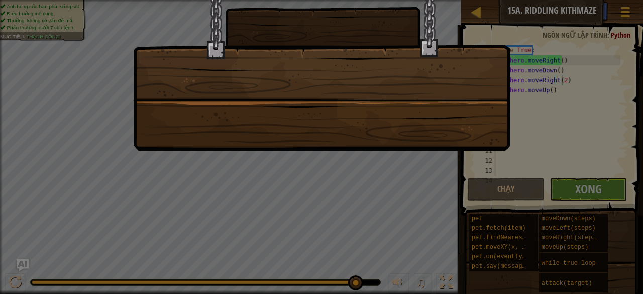
click at [0, 114] on div at bounding box center [321, 147] width 643 height 294
drag, startPoint x: 411, startPoint y: 114, endPoint x: 40, endPoint y: 10, distance: 384.9
click at [398, 113] on div at bounding box center [321, 63] width 377 height 176
drag, startPoint x: 607, startPoint y: 218, endPoint x: 389, endPoint y: 261, distance: 222.9
click at [603, 218] on div at bounding box center [321, 147] width 643 height 294
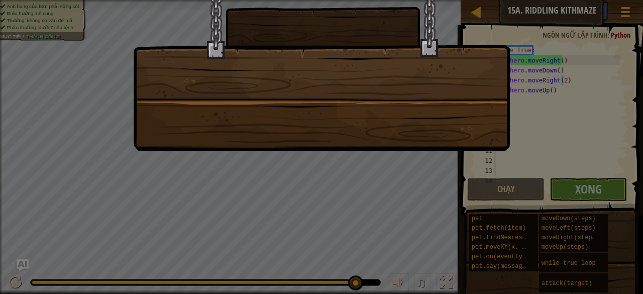
click at [0, 79] on div at bounding box center [321, 147] width 643 height 294
select select "vi"
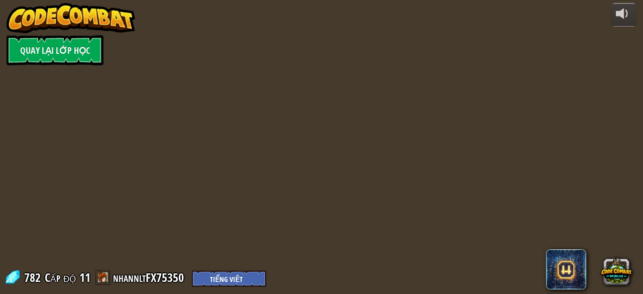
select select "vi"
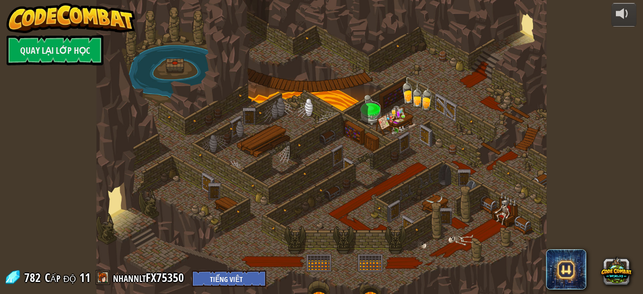
select select "vi"
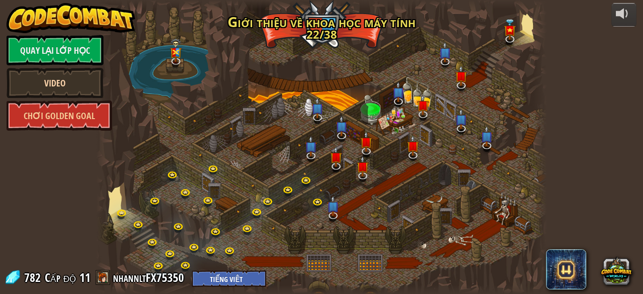
select select "vi"
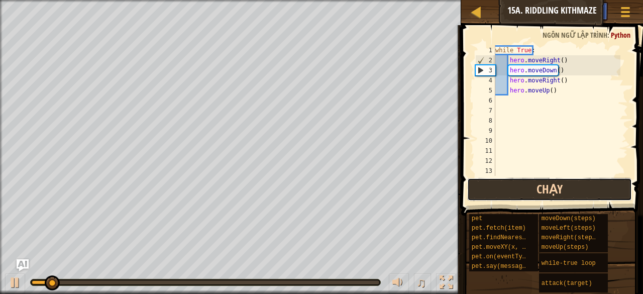
click at [550, 191] on button "Chạy" at bounding box center [549, 189] width 165 height 23
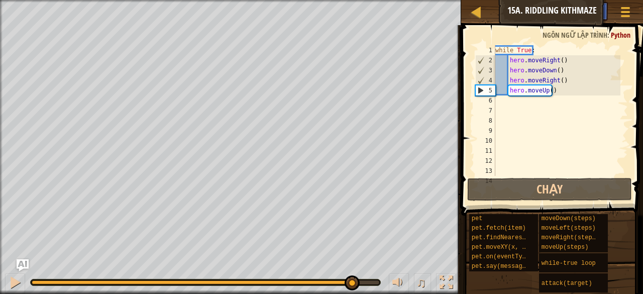
click at [352, 282] on div at bounding box center [206, 282] width 348 height 4
click at [556, 84] on div "while True : hero . moveRight ( ) hero . moveDown ( ) hero . moveRight ( ) hero…" at bounding box center [557, 120] width 127 height 151
click at [559, 82] on div "while True : hero . moveRight ( ) hero . moveDown ( ) hero . moveRight ( ) hero…" at bounding box center [557, 120] width 127 height 151
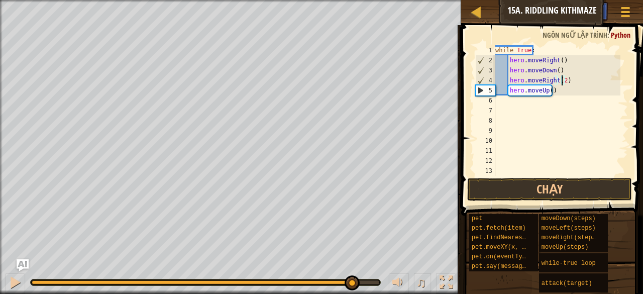
type textarea "hero.moveRight(2)"
click at [558, 177] on span at bounding box center [553, 106] width 190 height 220
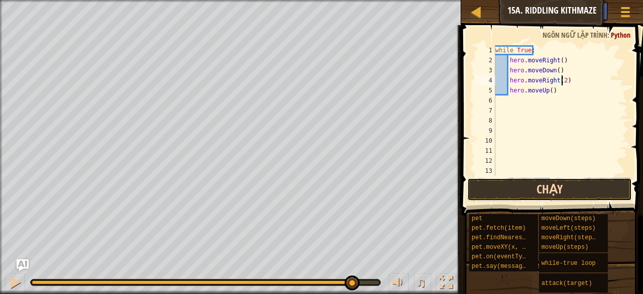
click at [558, 178] on button "Chạy" at bounding box center [549, 189] width 165 height 23
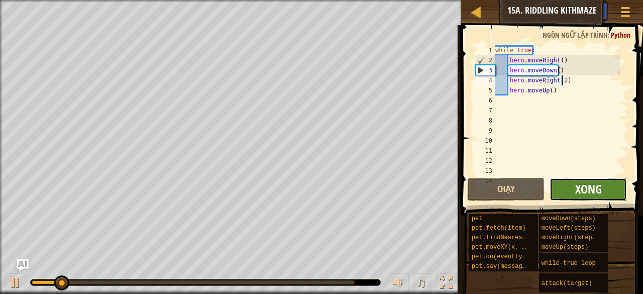
click at [599, 192] on span "Xong" at bounding box center [589, 189] width 27 height 16
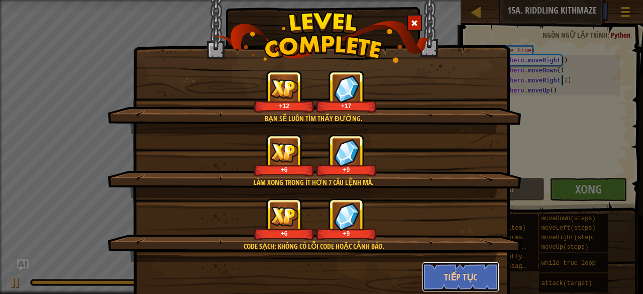
click at [442, 272] on button "Tiếp tục" at bounding box center [461, 277] width 78 height 30
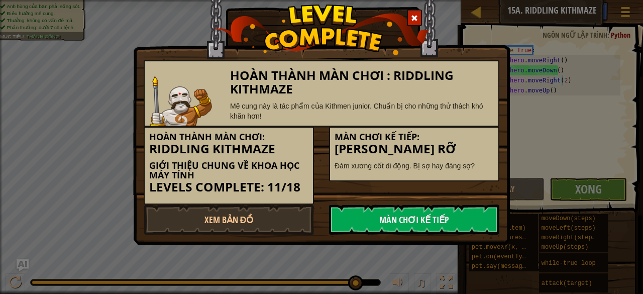
click at [127, 201] on div "Hoàn thành màn chơi : Riddling Kithmaze Mê cung này là tác phẩm của Kithmen jun…" at bounding box center [321, 147] width 643 height 294
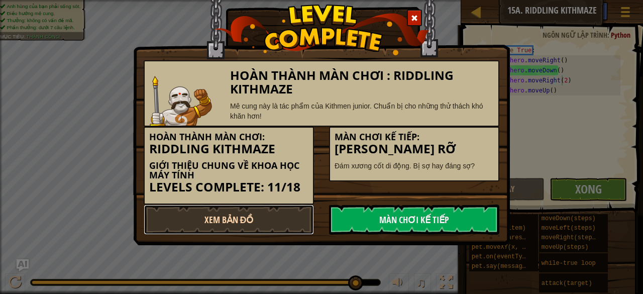
click at [260, 222] on link "Xem Bản Đồ" at bounding box center [229, 220] width 170 height 30
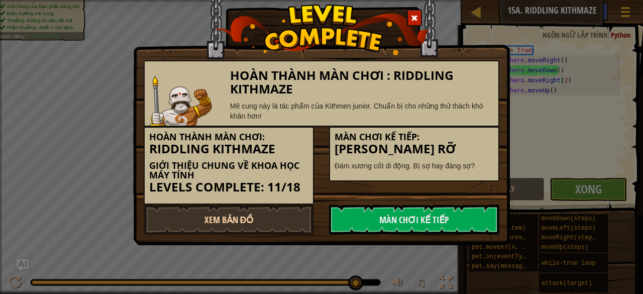
select select "vi"
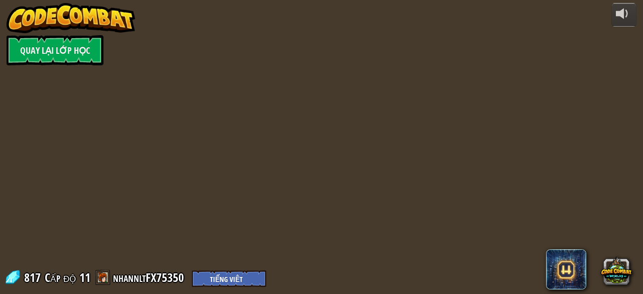
select select "vi"
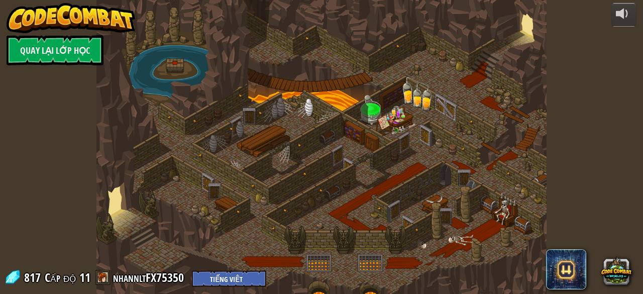
select select "vi"
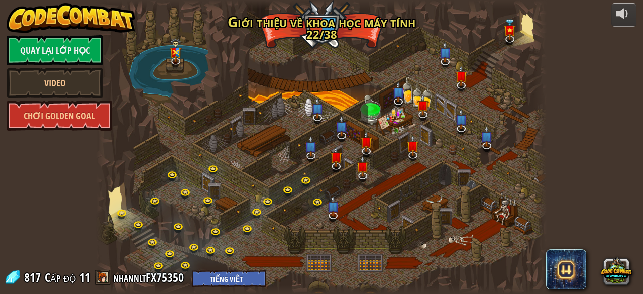
select select "vi"
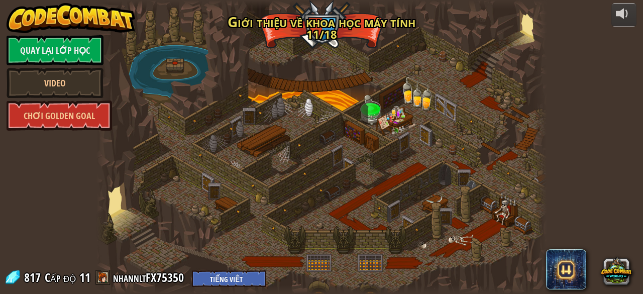
select select "vi"
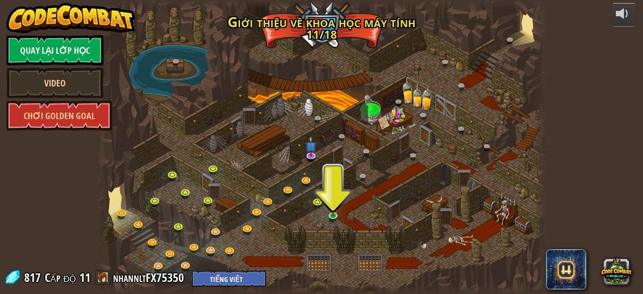
click at [164, 223] on div at bounding box center [322, 147] width 450 height 294
click at [192, 161] on div at bounding box center [322, 147] width 450 height 294
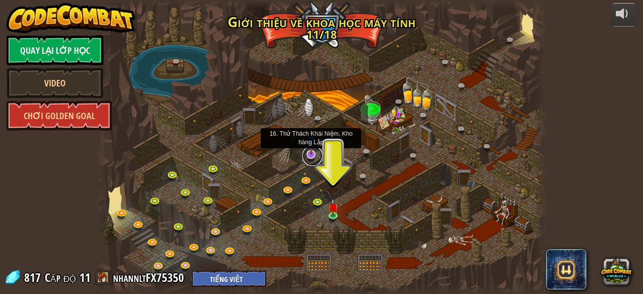
click at [312, 157] on link at bounding box center [313, 156] width 20 height 20
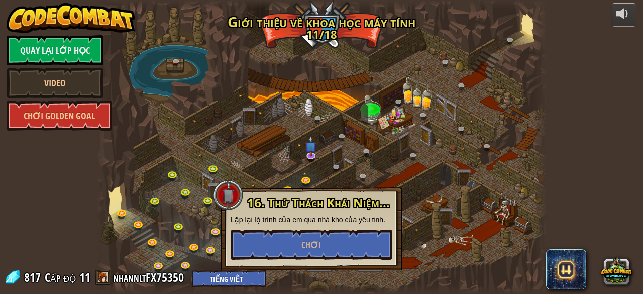
click at [75, 156] on div "powered by Quay lại Lớp Học Video Chơi Golden Goal 25. Cổng Kithgard (Bị khóa) …" at bounding box center [321, 147] width 643 height 294
click at [0, 189] on div "powered by Quay lại Lớp Học Video Chơi Golden Goal 25. Cổng Kithgard (Bị khóa) …" at bounding box center [321, 147] width 643 height 294
click at [278, 6] on div at bounding box center [322, 4] width 450 height 9
drag, startPoint x: 340, startPoint y: 112, endPoint x: 372, endPoint y: 142, distance: 43.8
click at [348, 119] on div at bounding box center [322, 147] width 450 height 294
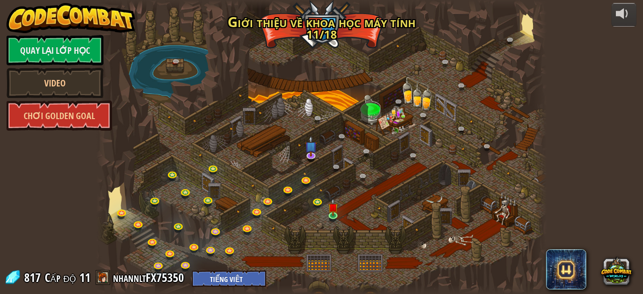
drag, startPoint x: 525, startPoint y: 212, endPoint x: 522, endPoint y: 229, distance: 17.8
click at [522, 212] on div at bounding box center [322, 147] width 450 height 294
click at [599, 246] on div "powered by Quay lại Lớp Học Video Chơi Golden Goal 25. Cổng Kithgard (Bị khóa) …" at bounding box center [321, 147] width 643 height 294
click at [608, 244] on div "powered by Quay lại Lớp Học Video Chơi Golden Goal 25. Cổng Kithgard (Bị khóa) …" at bounding box center [321, 147] width 643 height 294
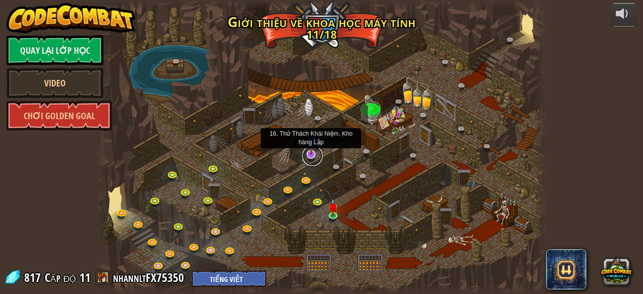
click at [315, 155] on link at bounding box center [313, 156] width 20 height 20
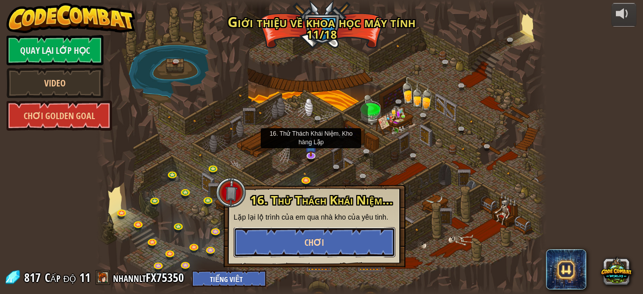
click at [349, 244] on button "Chơi" at bounding box center [315, 242] width 162 height 30
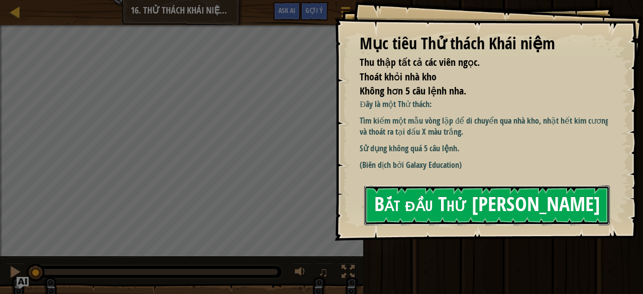
click at [535, 212] on button "Bắt đầu Thử [PERSON_NAME]" at bounding box center [487, 205] width 246 height 40
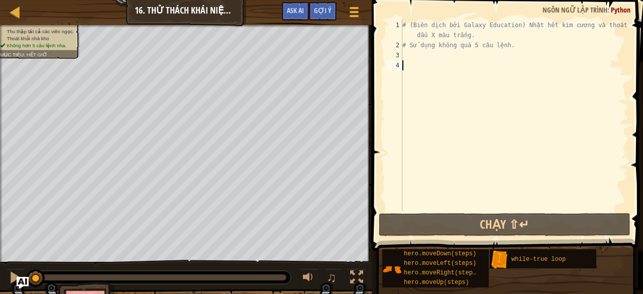
click at [405, 175] on div "Bản đồ Giới thiệu chung về Khoa học máy tính 16. Thử Thách Khái Niệm. Kho hàng …" at bounding box center [321, 147] width 643 height 294
click at [48, 281] on div at bounding box center [161, 277] width 260 height 13
click at [53, 279] on div at bounding box center [160, 277] width 251 height 6
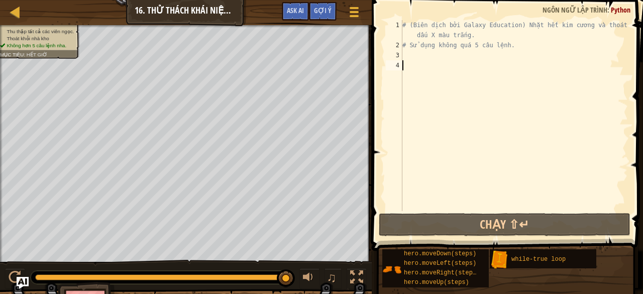
drag, startPoint x: 98, startPoint y: 281, endPoint x: 343, endPoint y: 306, distance: 247.1
click at [343, 0] on html "Bản đồ Giới thiệu chung về Khoa học máy tính 16. Thử Thách Khái Niệm. Kho hàng …" at bounding box center [321, 0] width 643 height 0
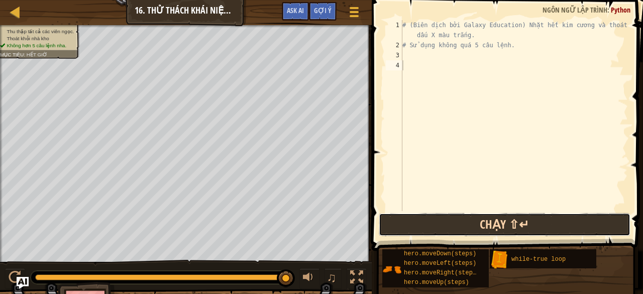
click at [438, 232] on button "Chạy ⇧↵" at bounding box center [505, 224] width 252 height 23
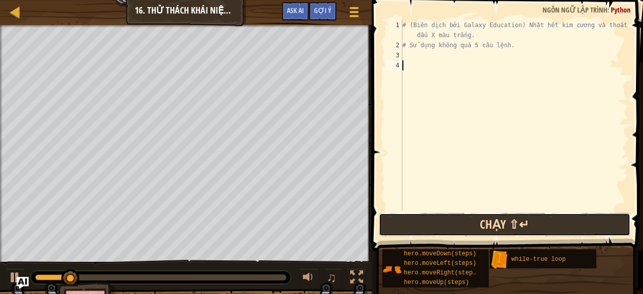
click at [517, 223] on button "Chạy ⇧↵" at bounding box center [505, 224] width 252 height 23
click at [510, 216] on button "Chạy ⇧↵" at bounding box center [505, 224] width 252 height 23
click at [510, 216] on button "Đang chạy" at bounding box center [505, 224] width 252 height 23
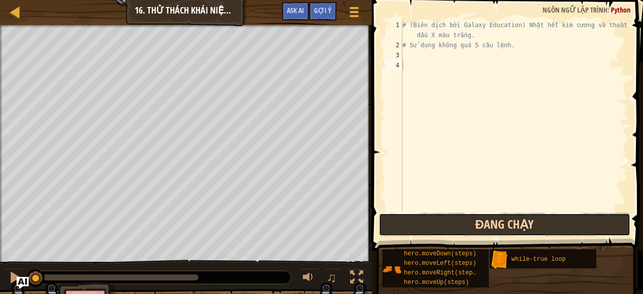
click at [510, 216] on button "Đang chạy" at bounding box center [505, 224] width 252 height 23
click at [510, 217] on button "Đang chạy" at bounding box center [505, 224] width 252 height 23
click at [508, 217] on button "Đang chạy" at bounding box center [505, 224] width 252 height 23
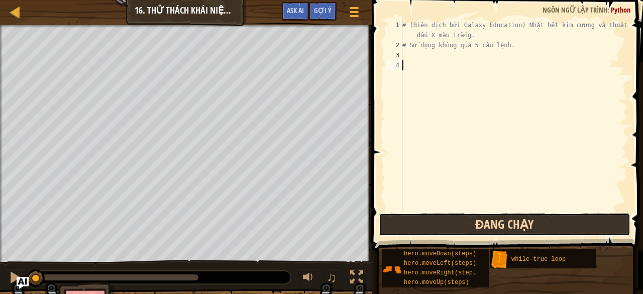
click at [508, 217] on button "Đang chạy" at bounding box center [505, 224] width 252 height 23
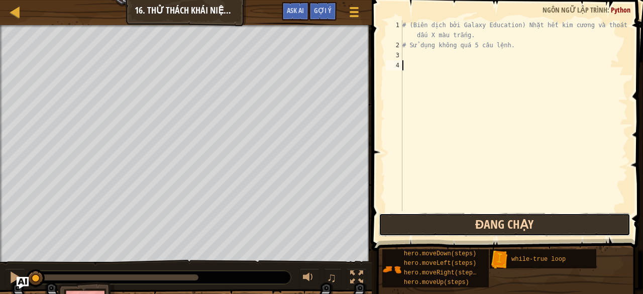
click at [508, 217] on button "Đang chạy" at bounding box center [505, 224] width 252 height 23
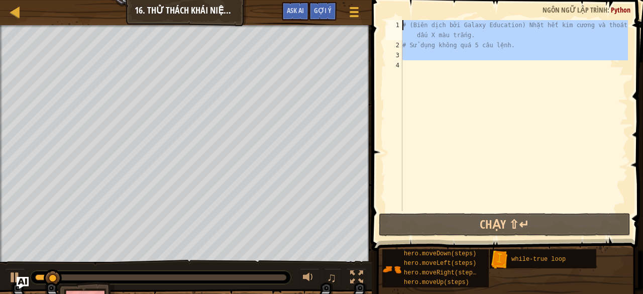
drag, startPoint x: 441, startPoint y: 81, endPoint x: 0, endPoint y: -44, distance: 458.1
click at [0, 0] on html "Bản đồ Giới thiệu chung về Khoa học máy tính 16. Thử Thách Khái Niệm. Kho hàng …" at bounding box center [321, 0] width 643 height 0
type textarea "# (Biên dịch bởi Galaxy Education) Nhặt hết kim cương và thoát khỏi dấu X màu t…"
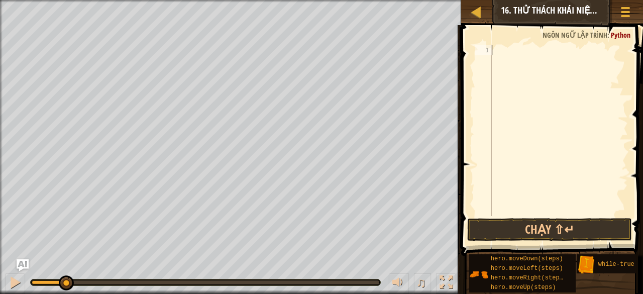
click at [0, 142] on div at bounding box center [1, 154] width 3 height 309
click at [476, 22] on div "Bản đồ Giới thiệu chung về Khoa học máy tính 16. Thử Thách Khái Niệm. Kho hàng …" at bounding box center [552, 12] width 182 height 25
click at [23, 264] on img "Ask AI" at bounding box center [22, 265] width 13 height 13
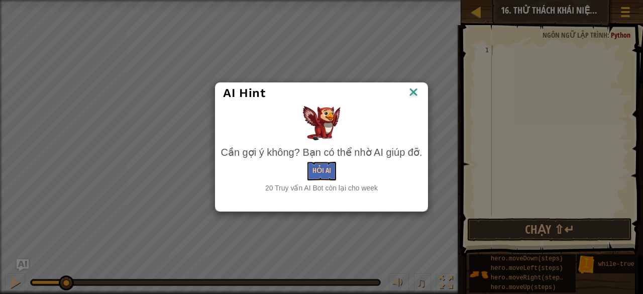
click at [421, 87] on div "AI Hint" at bounding box center [322, 93] width 212 height 21
click at [412, 96] on img at bounding box center [413, 92] width 13 height 15
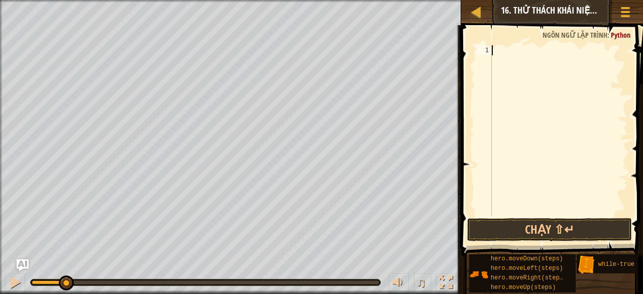
type textarea "V"
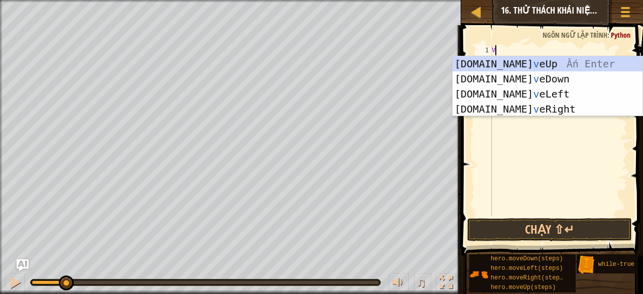
scroll to position [5, 0]
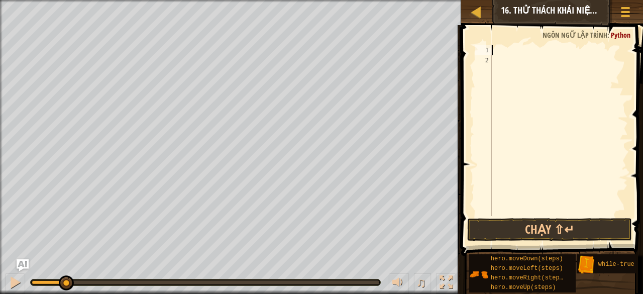
type textarea "C"
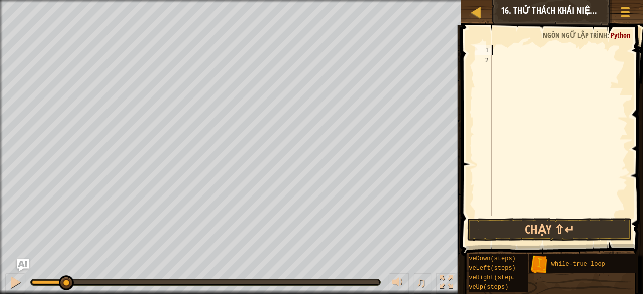
click at [556, 56] on div at bounding box center [559, 140] width 138 height 191
